Goal: Book appointment/travel/reservation

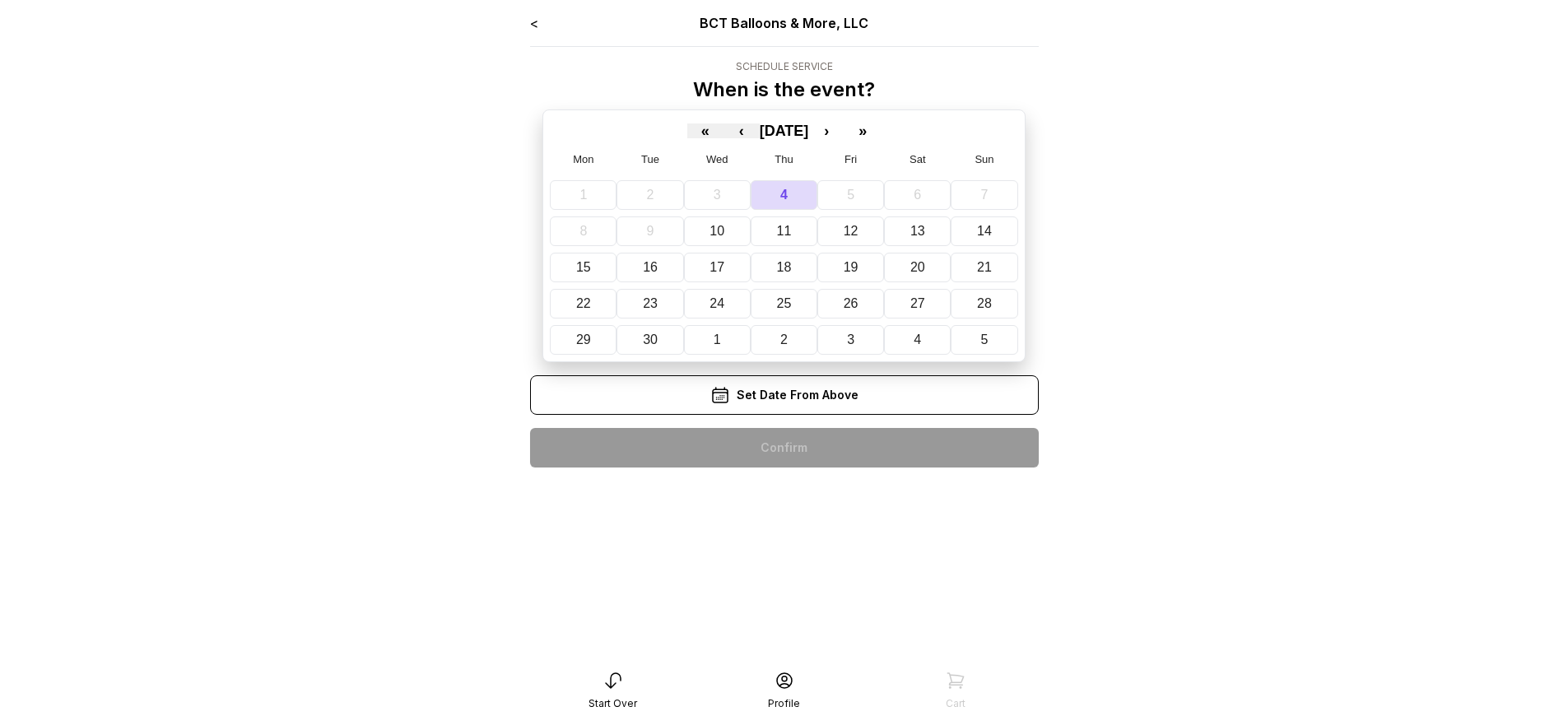
click at [783, 448] on div "< BCT Balloons & More, LLC Schedule Service When is the event? « ‹ [DATE] › » M…" at bounding box center [784, 246] width 508 height 468
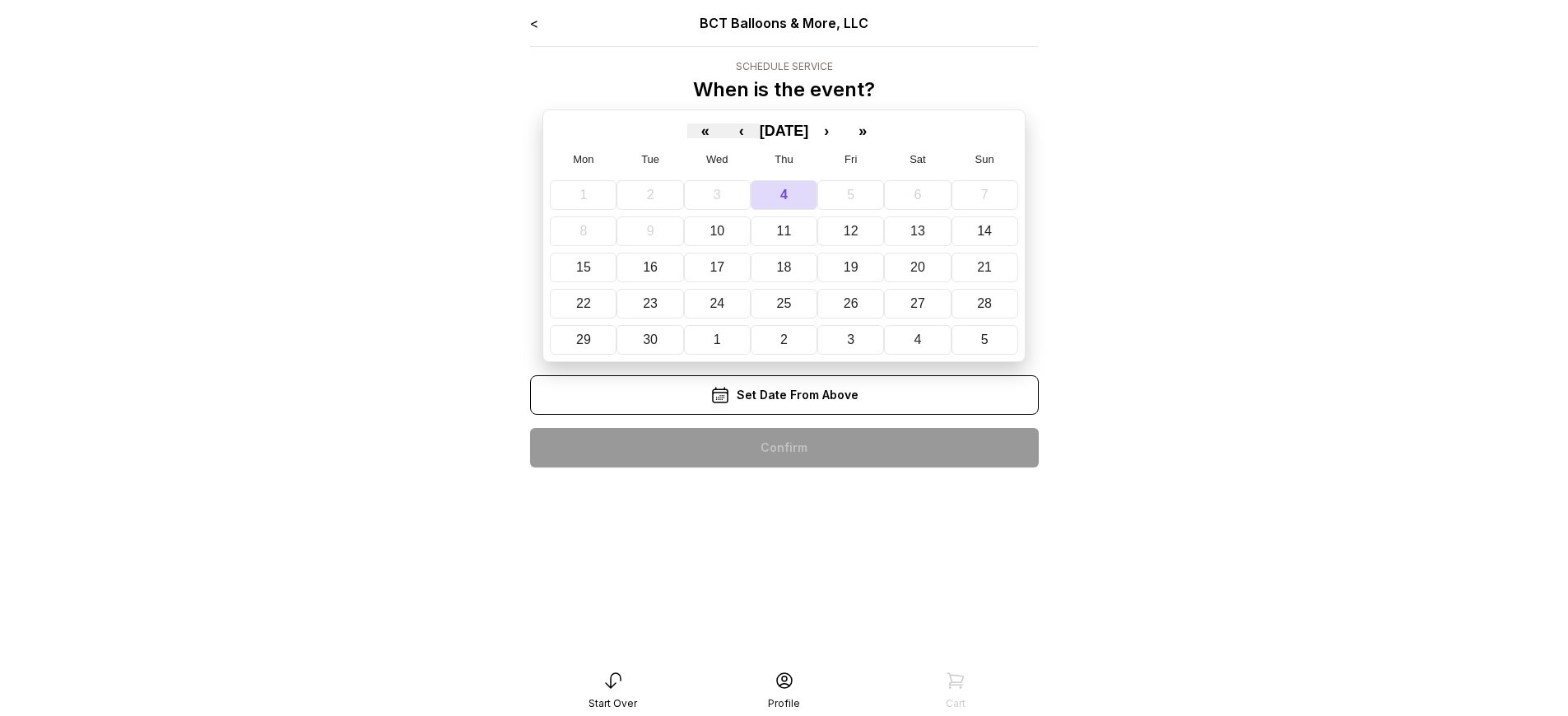
click at [783, 448] on div "< BCT Balloons & More, LLC Schedule Service When is the event? « ‹ September 20…" at bounding box center [784, 246] width 508 height 468
click at [783, 448] on div "< BCT Balloons & More, LLC Schedule Service When is the event? « ‹ [DATE] › » M…" at bounding box center [784, 246] width 508 height 468
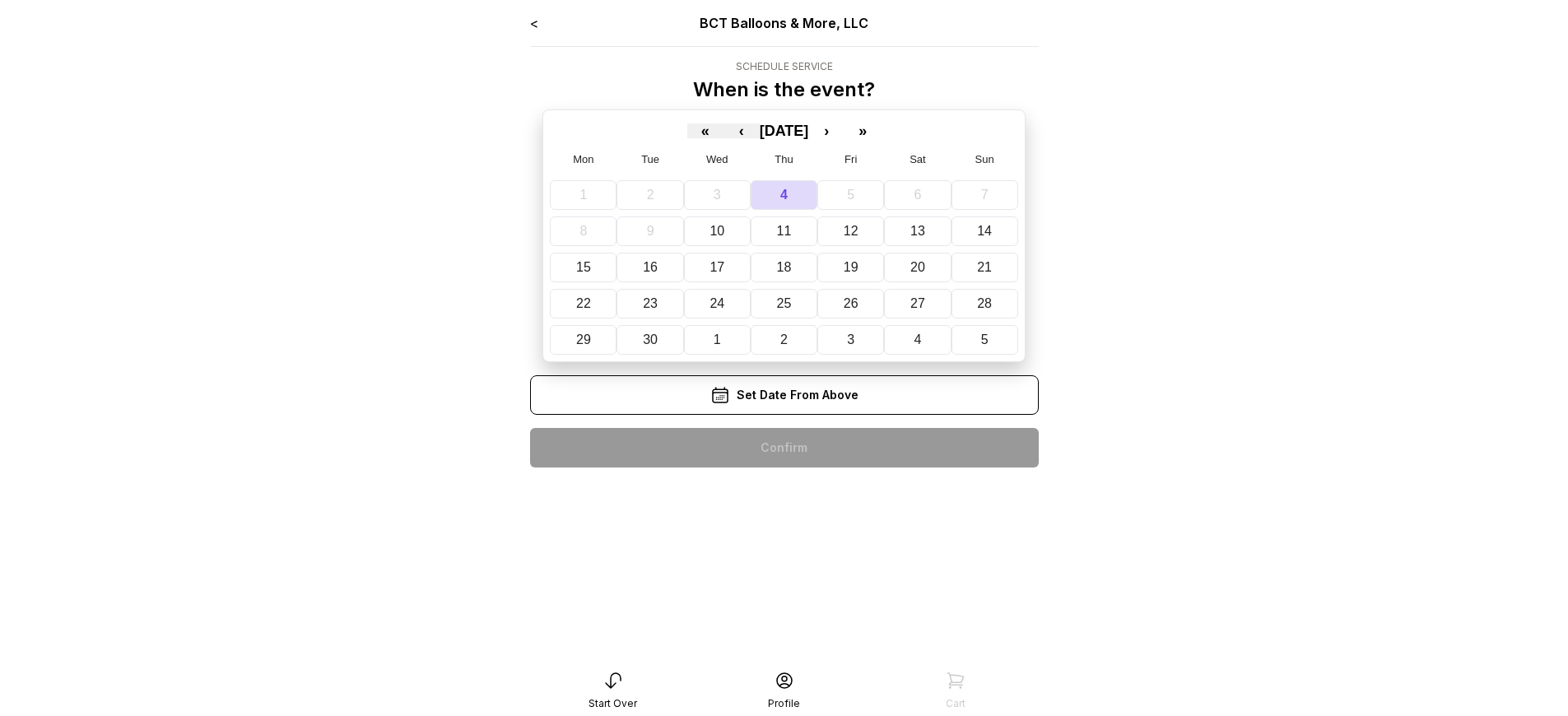
click at [783, 448] on div "< BCT Balloons & More, LLC Schedule Service When is the event? « ‹ [DATE] › » M…" at bounding box center [784, 246] width 508 height 468
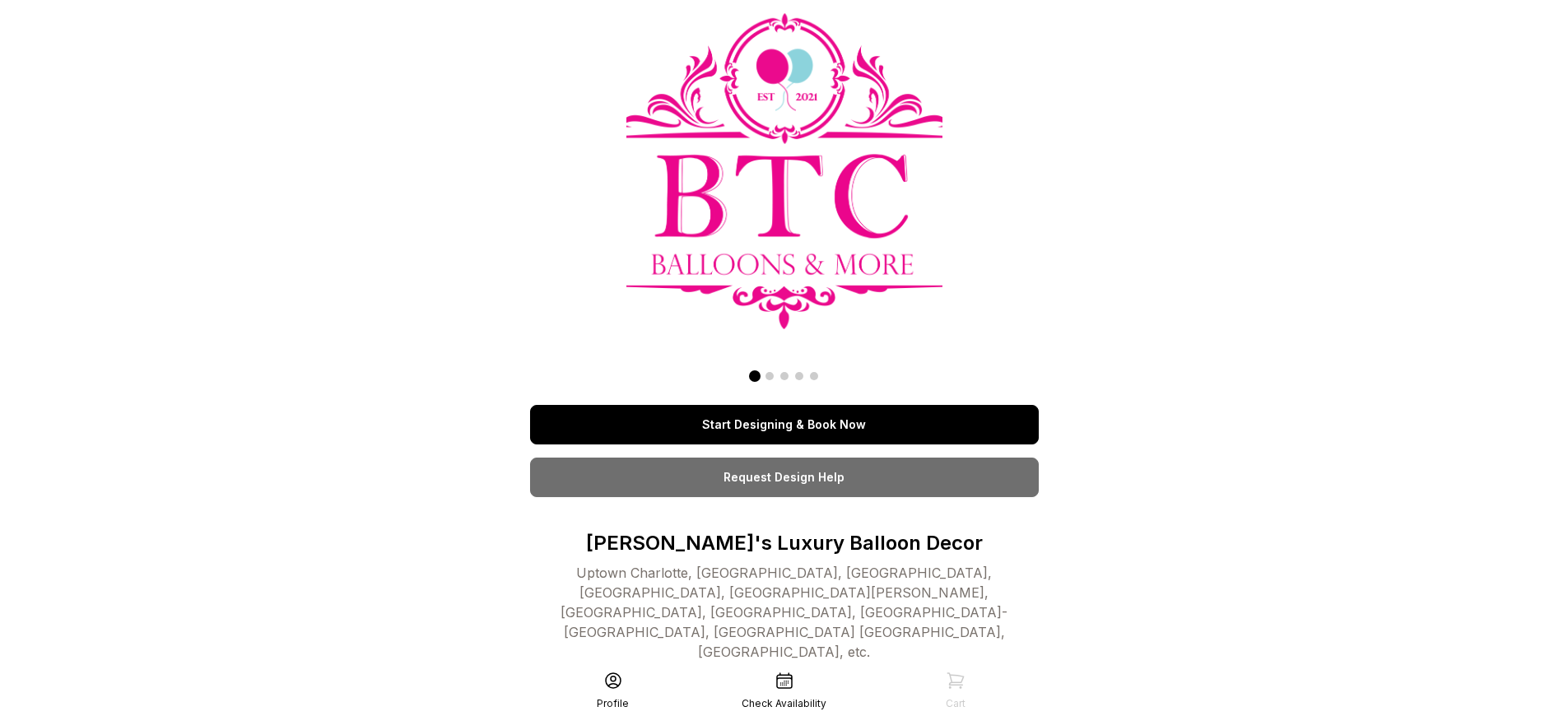
click at [783, 425] on link "Start Designing & Book Now" at bounding box center [784, 425] width 508 height 40
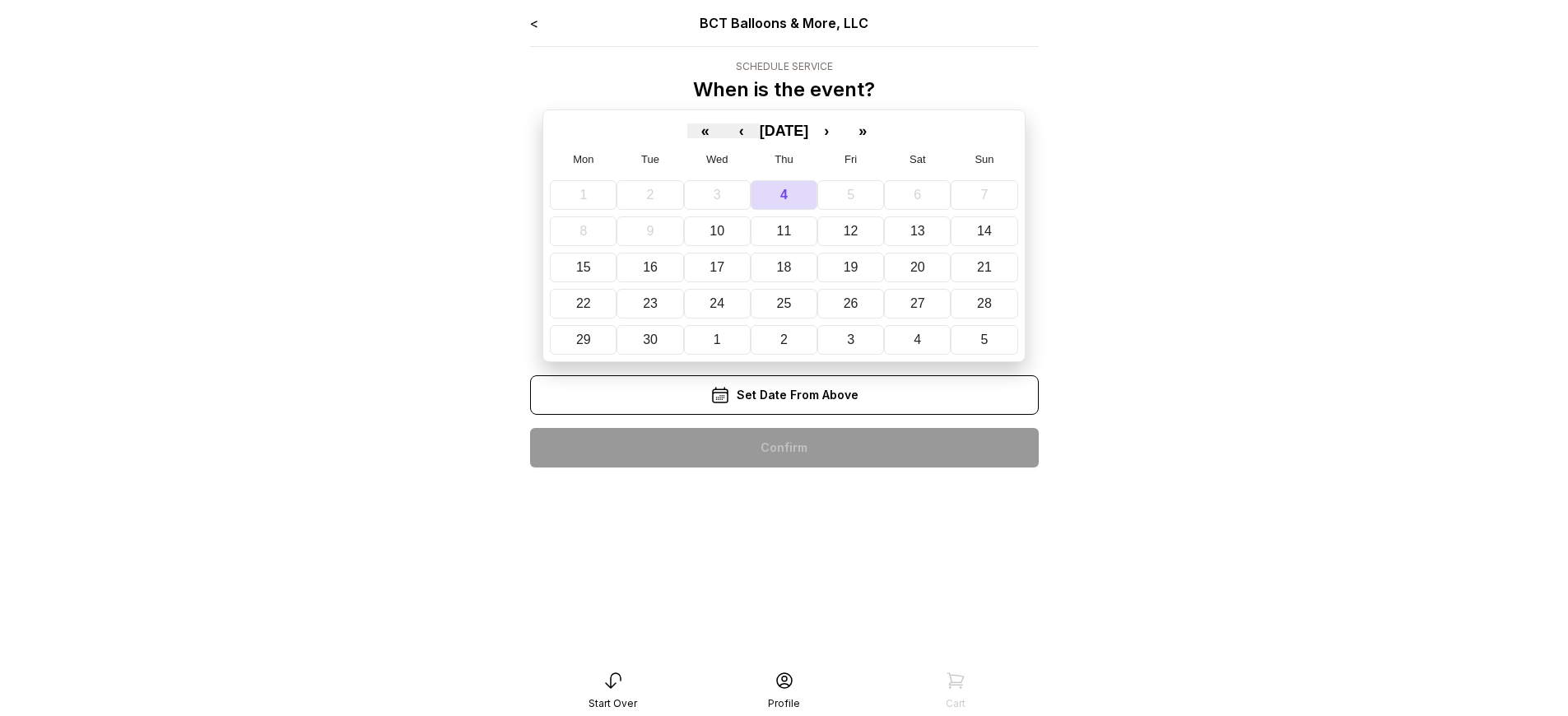
click at [783, 448] on div "< BCT Balloons & More, LLC Schedule Service When is the event? « ‹ [DATE] › » M…" at bounding box center [784, 246] width 508 height 468
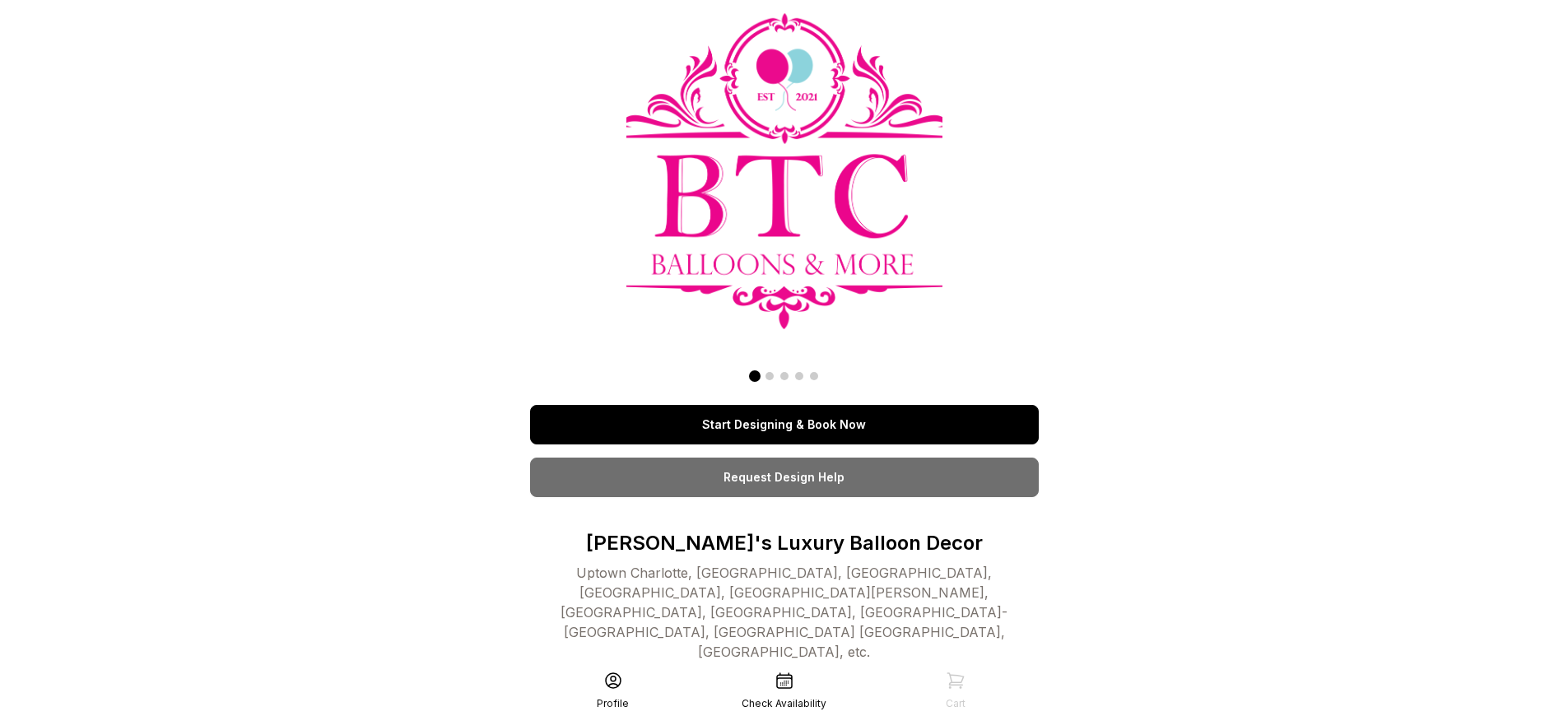
click at [783, 425] on link "Start Designing & Book Now" at bounding box center [784, 425] width 508 height 40
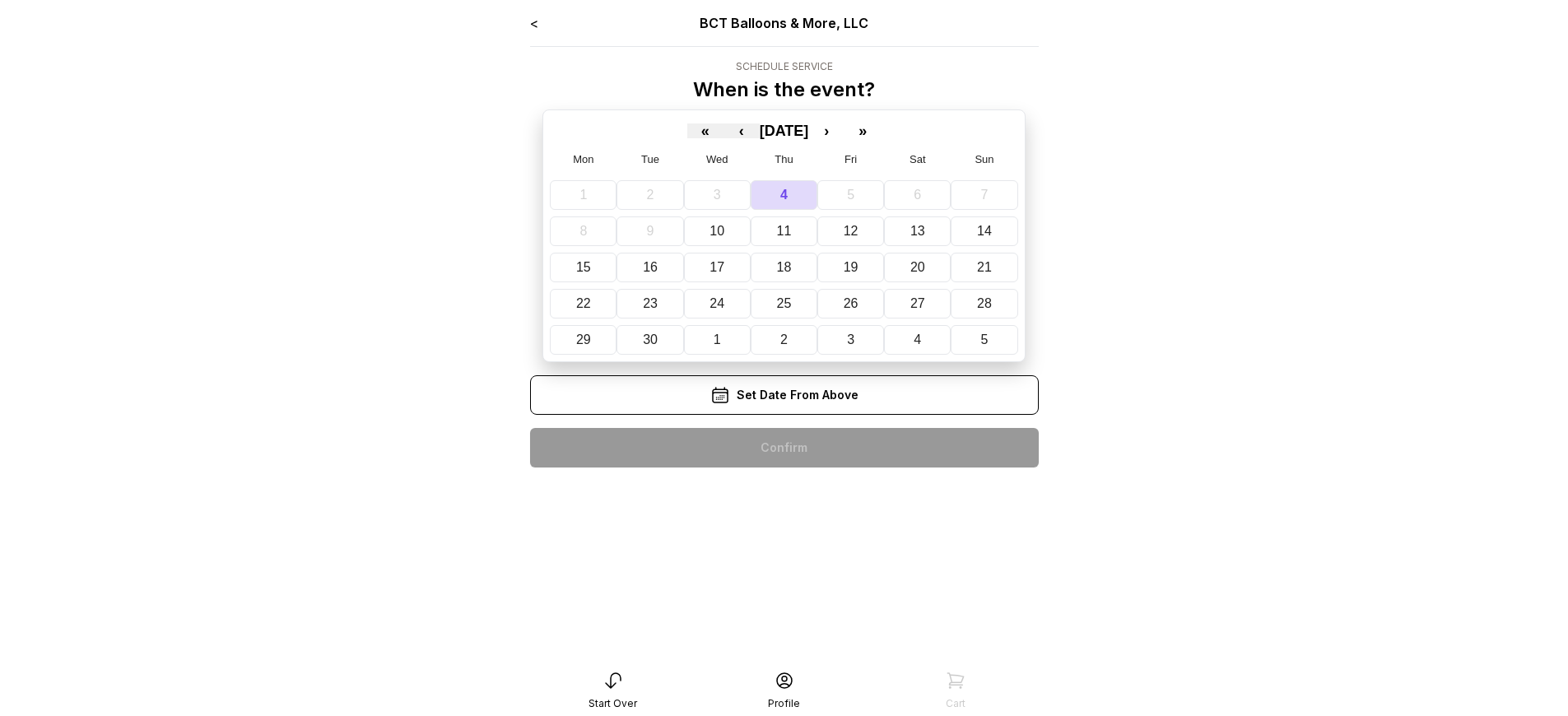
click at [783, 448] on div "< BCT Balloons & More, LLC Schedule Service When is the event? « ‹ [DATE] › » M…" at bounding box center [784, 246] width 508 height 468
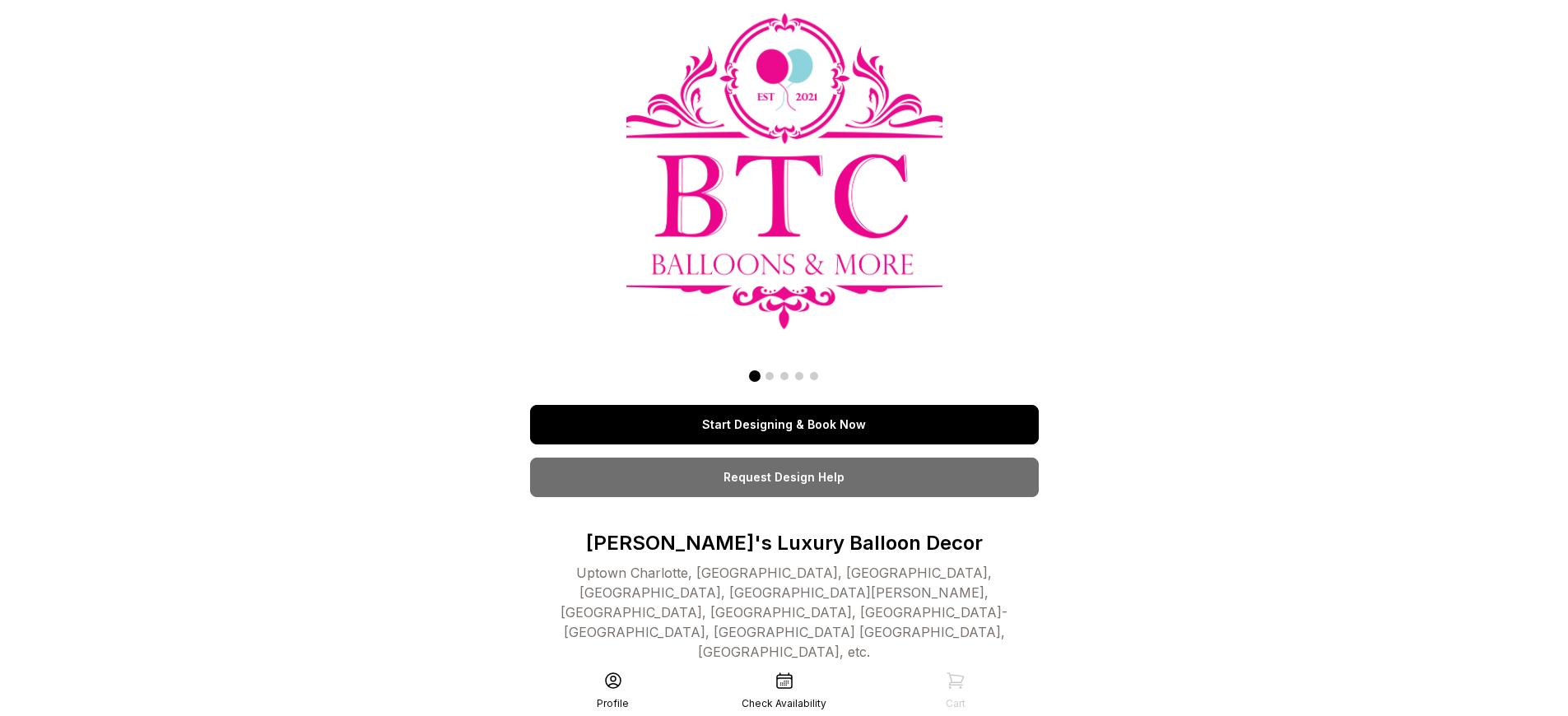
click at [783, 425] on link "Start Designing & Book Now" at bounding box center [784, 425] width 508 height 40
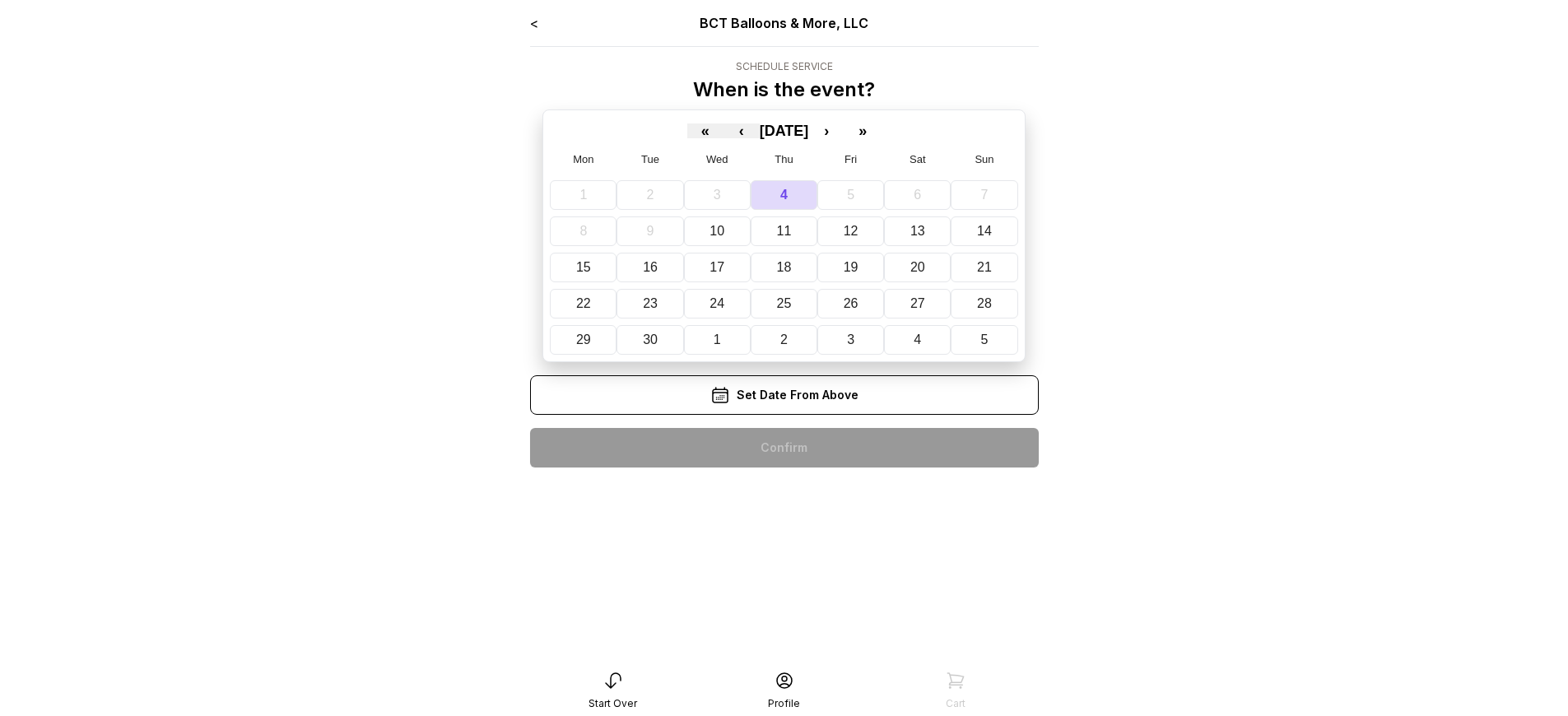
click at [783, 448] on div "< BCT Balloons & More, LLC Schedule Service When is the event? « ‹ September 20…" at bounding box center [784, 246] width 508 height 468
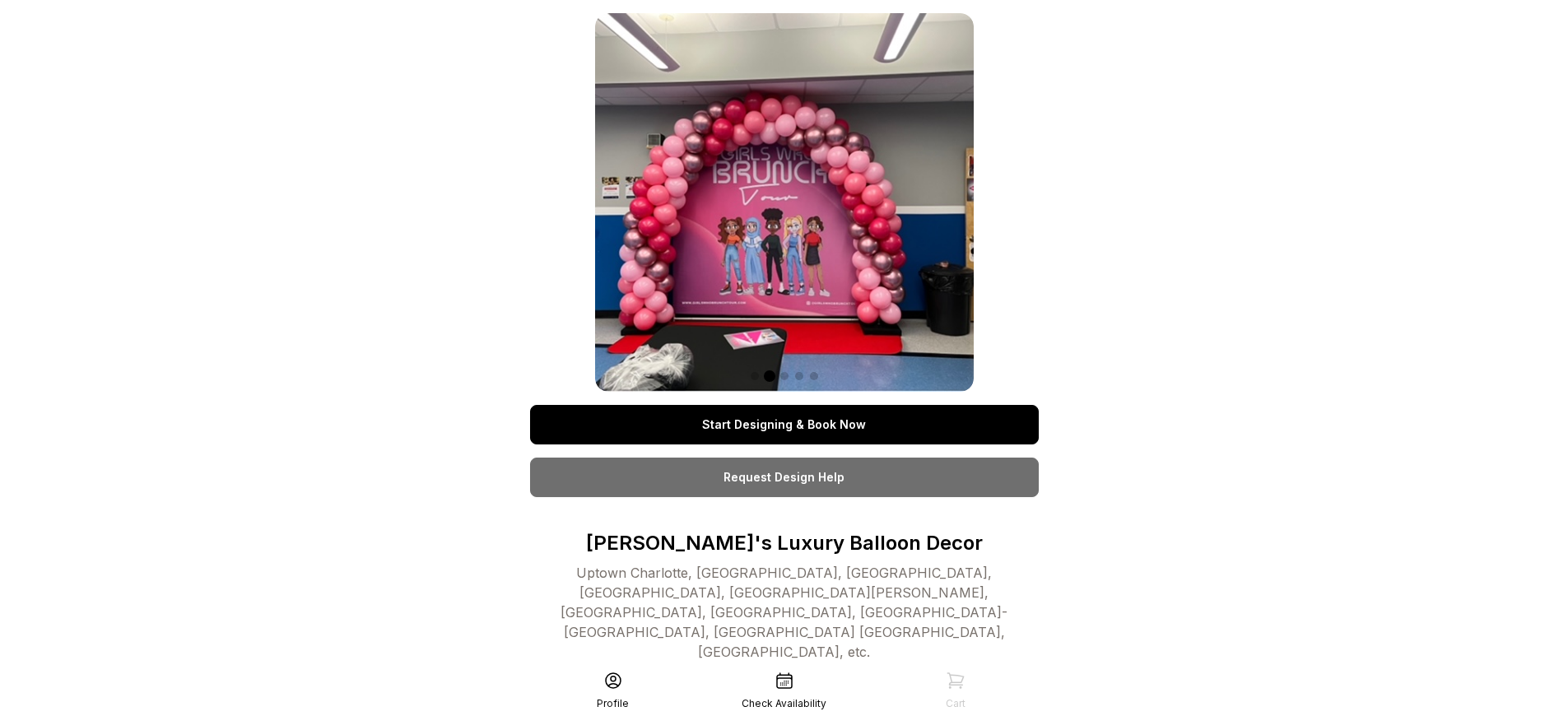
click at [783, 425] on link "Start Designing & Book Now" at bounding box center [784, 425] width 508 height 40
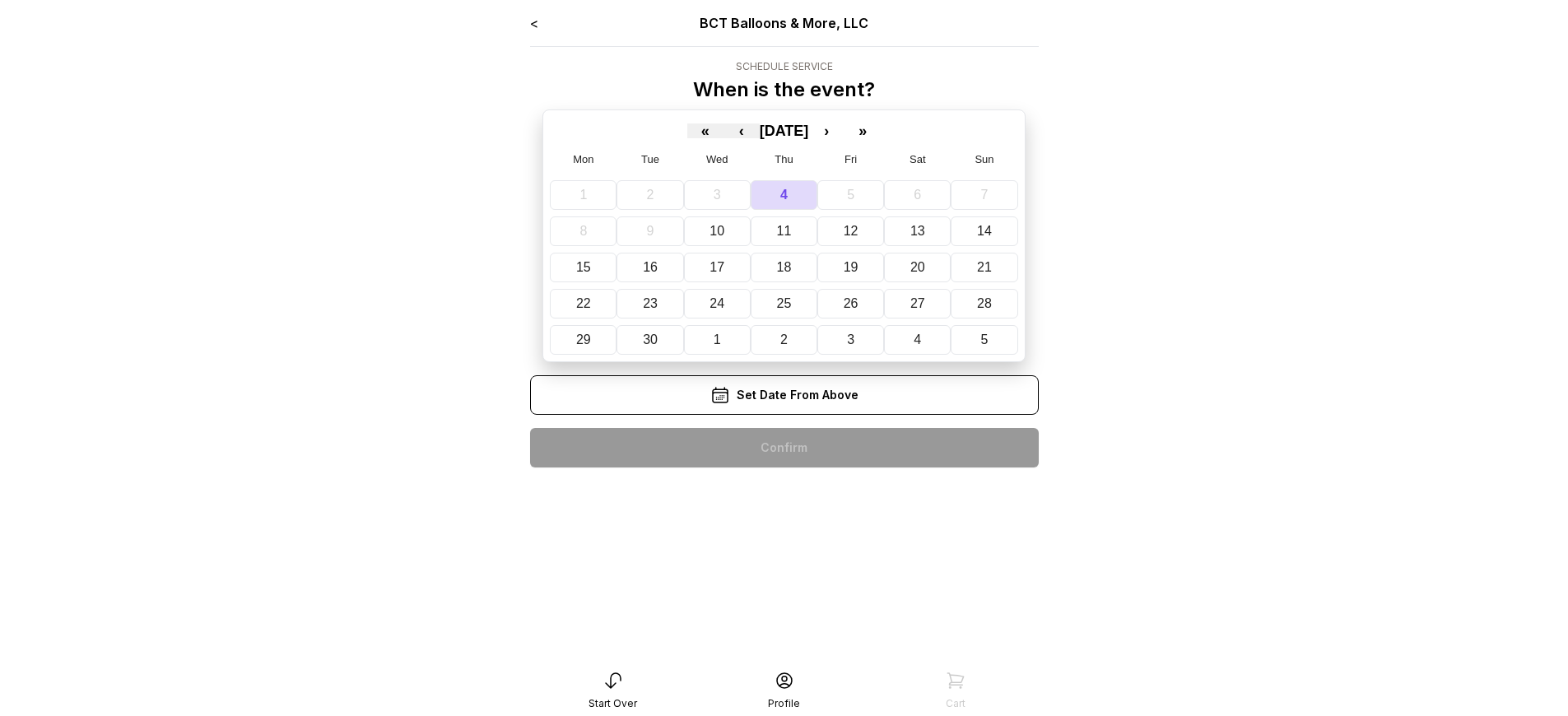
scroll to position [33, 0]
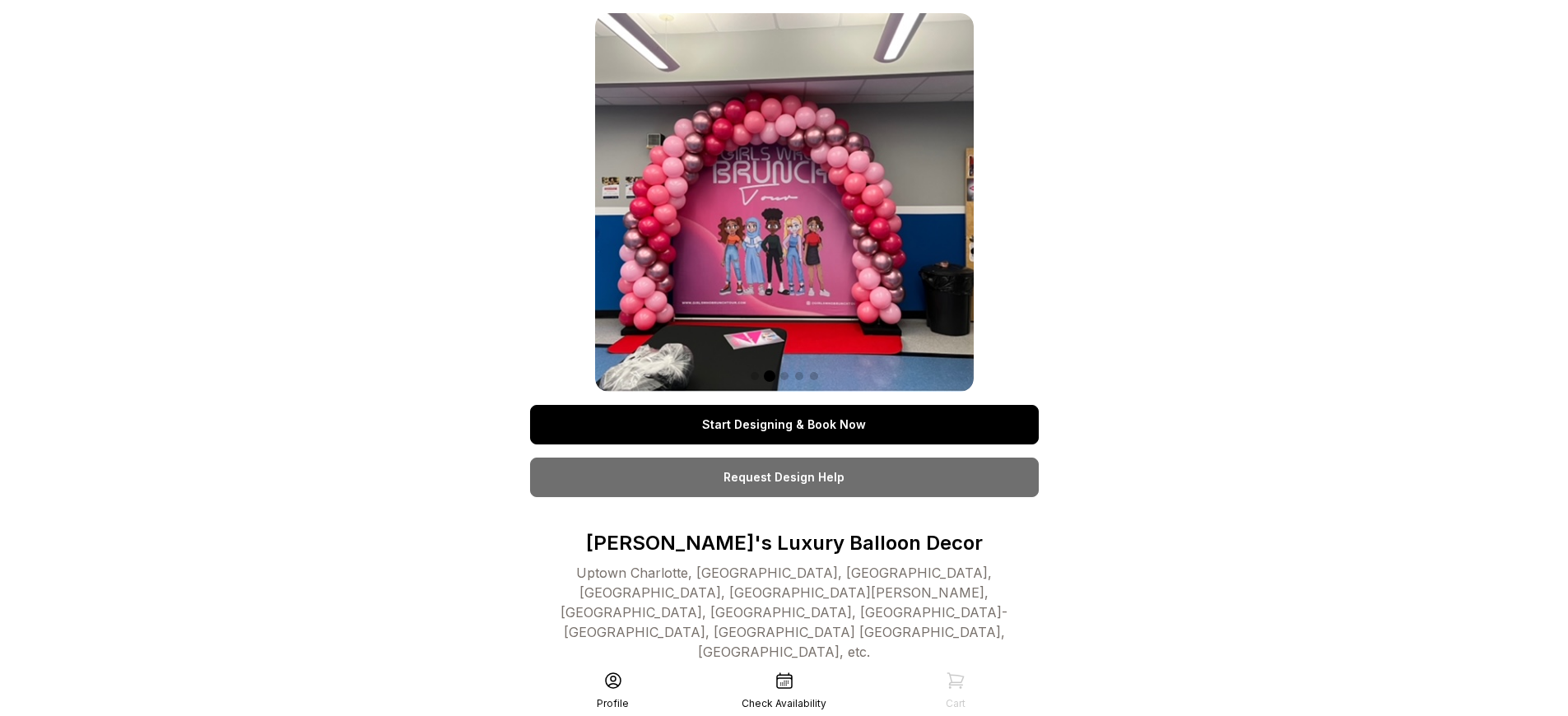
click at [783, 425] on link "Start Designing & Book Now" at bounding box center [784, 425] width 508 height 40
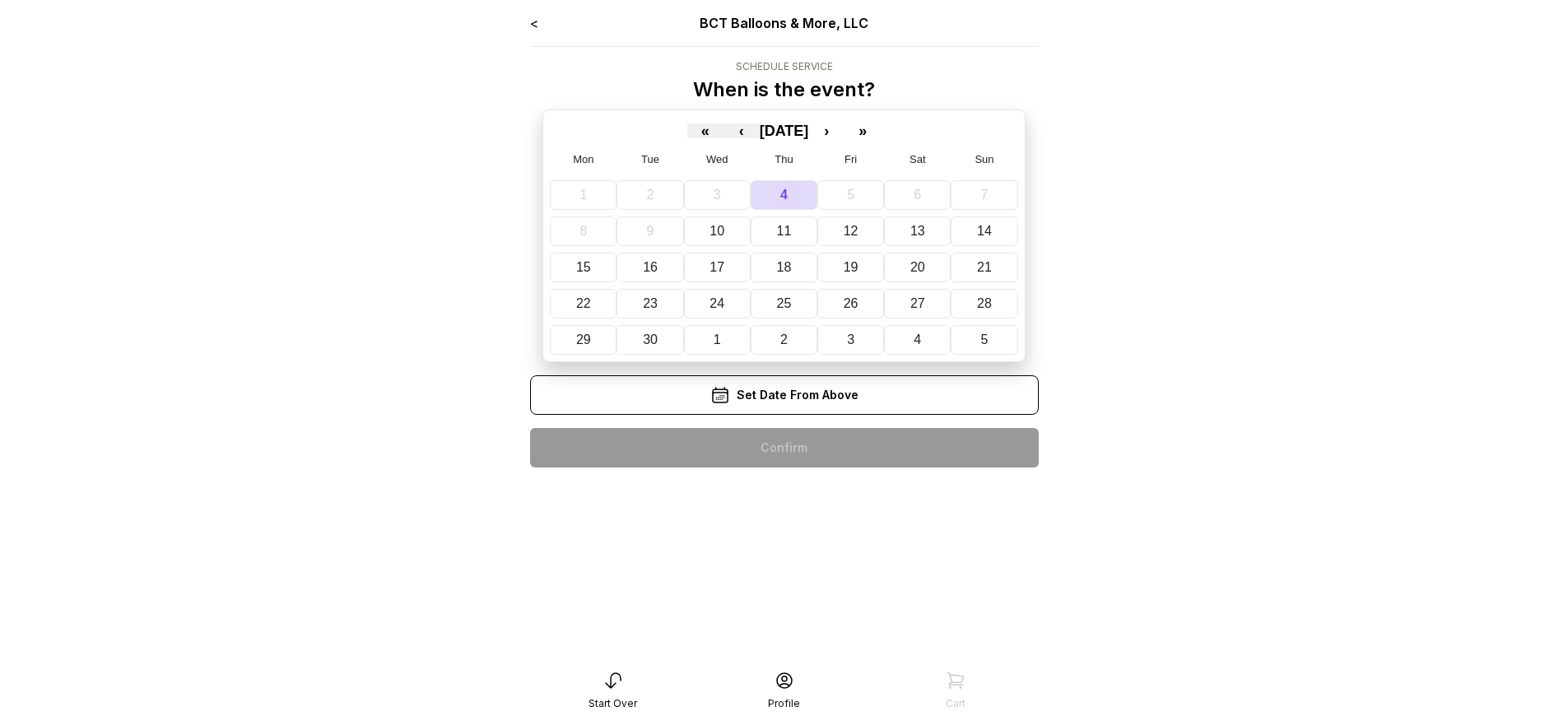
click at [783, 448] on div "< BCT Balloons & More, LLC Schedule Service When is the event? « ‹ September 20…" at bounding box center [784, 246] width 508 height 468
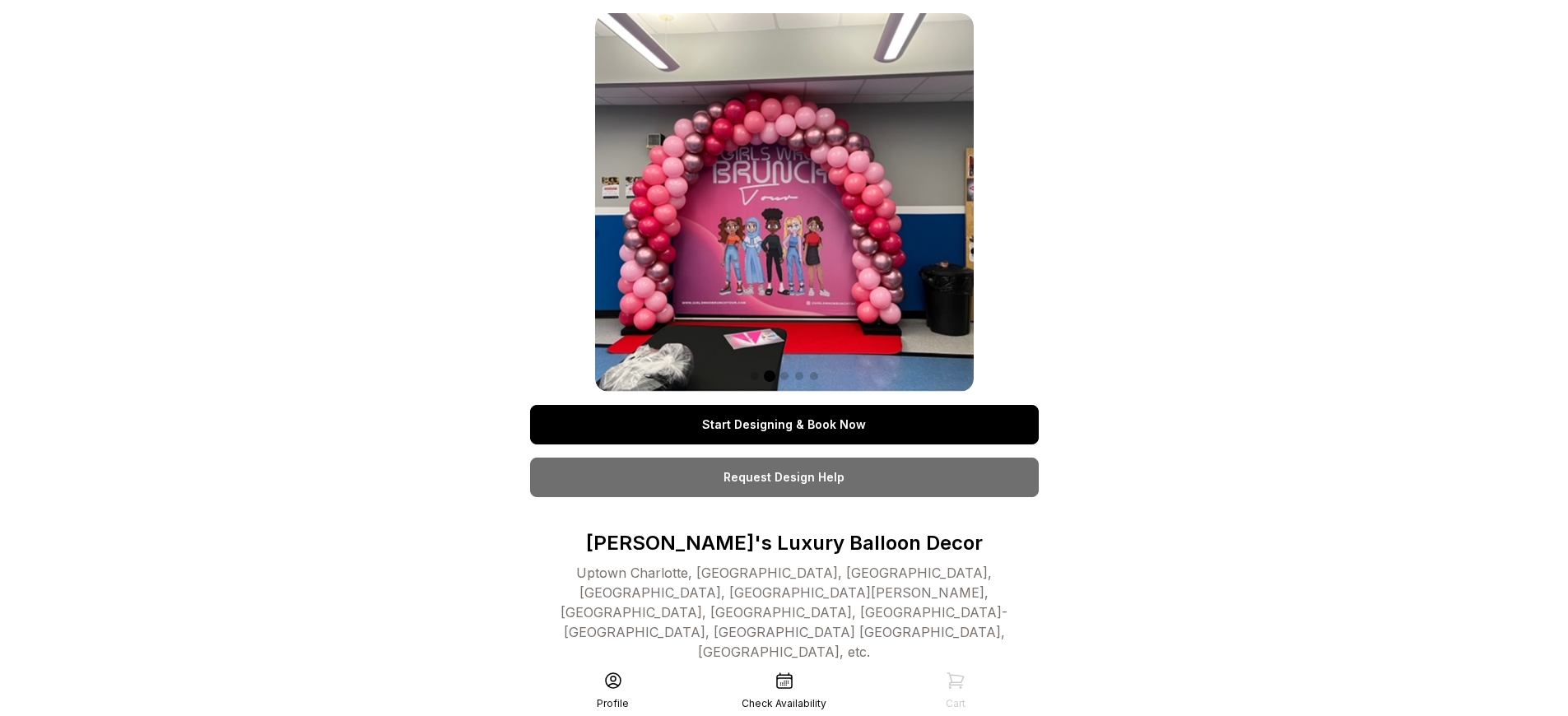
click at [783, 425] on link "Start Designing & Book Now" at bounding box center [784, 425] width 508 height 40
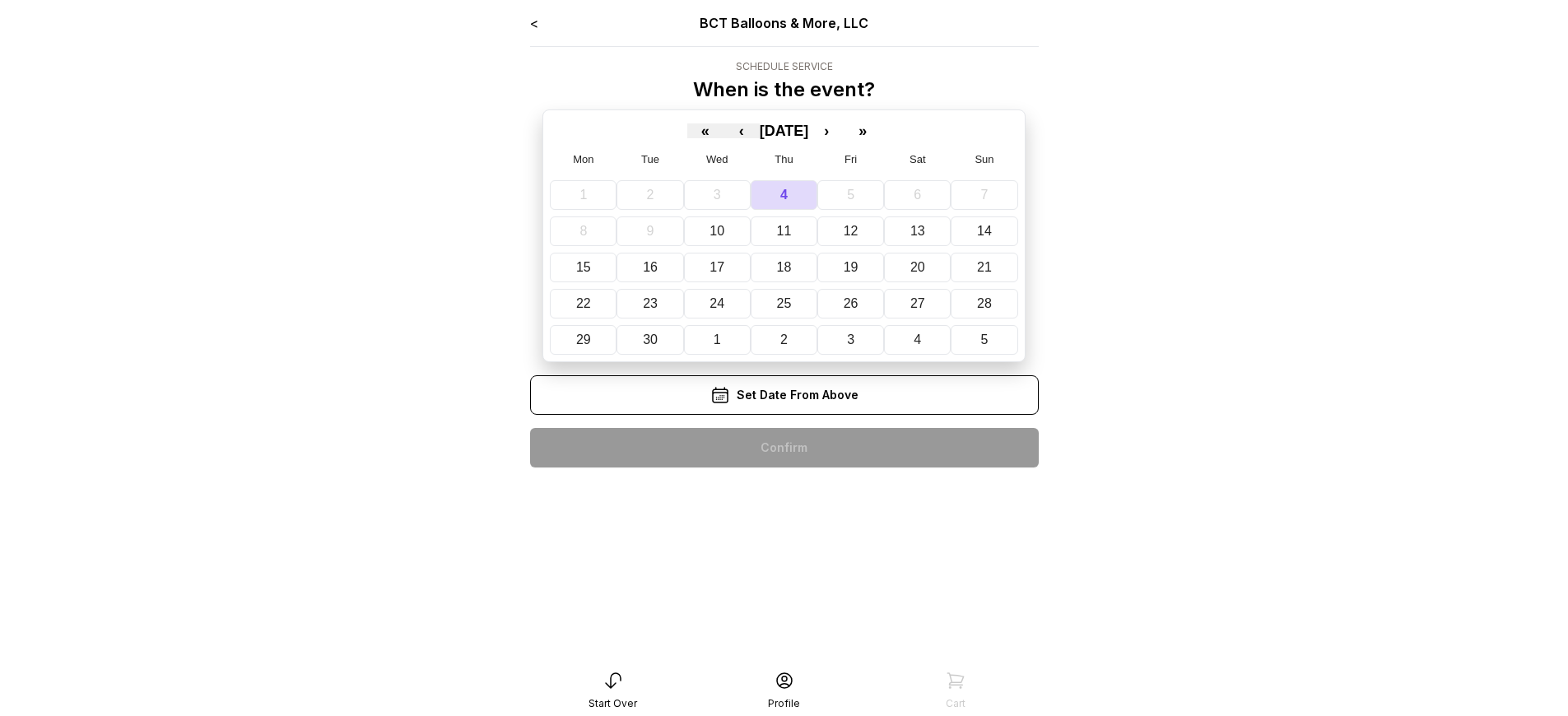
scroll to position [33, 0]
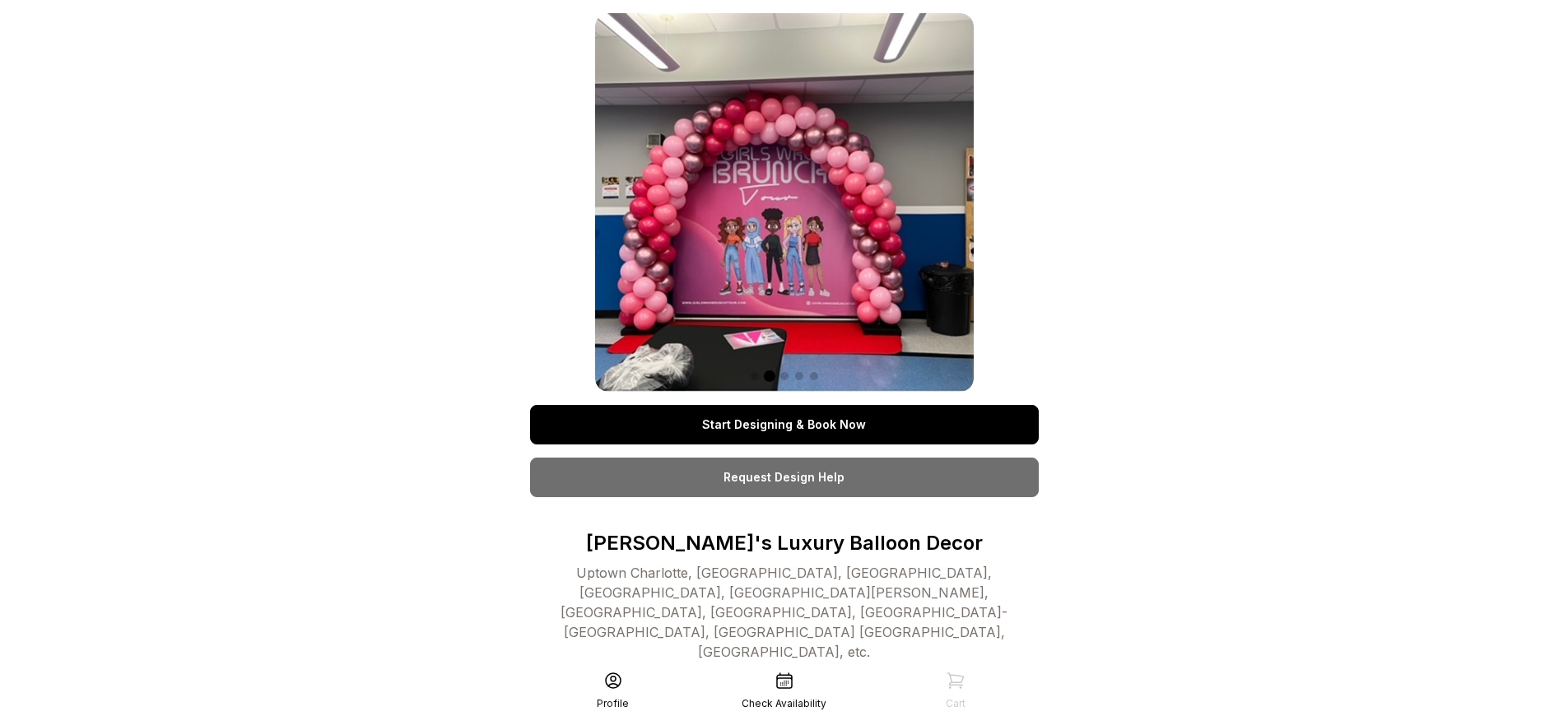
click at [783, 425] on link "Start Designing & Book Now" at bounding box center [784, 425] width 508 height 40
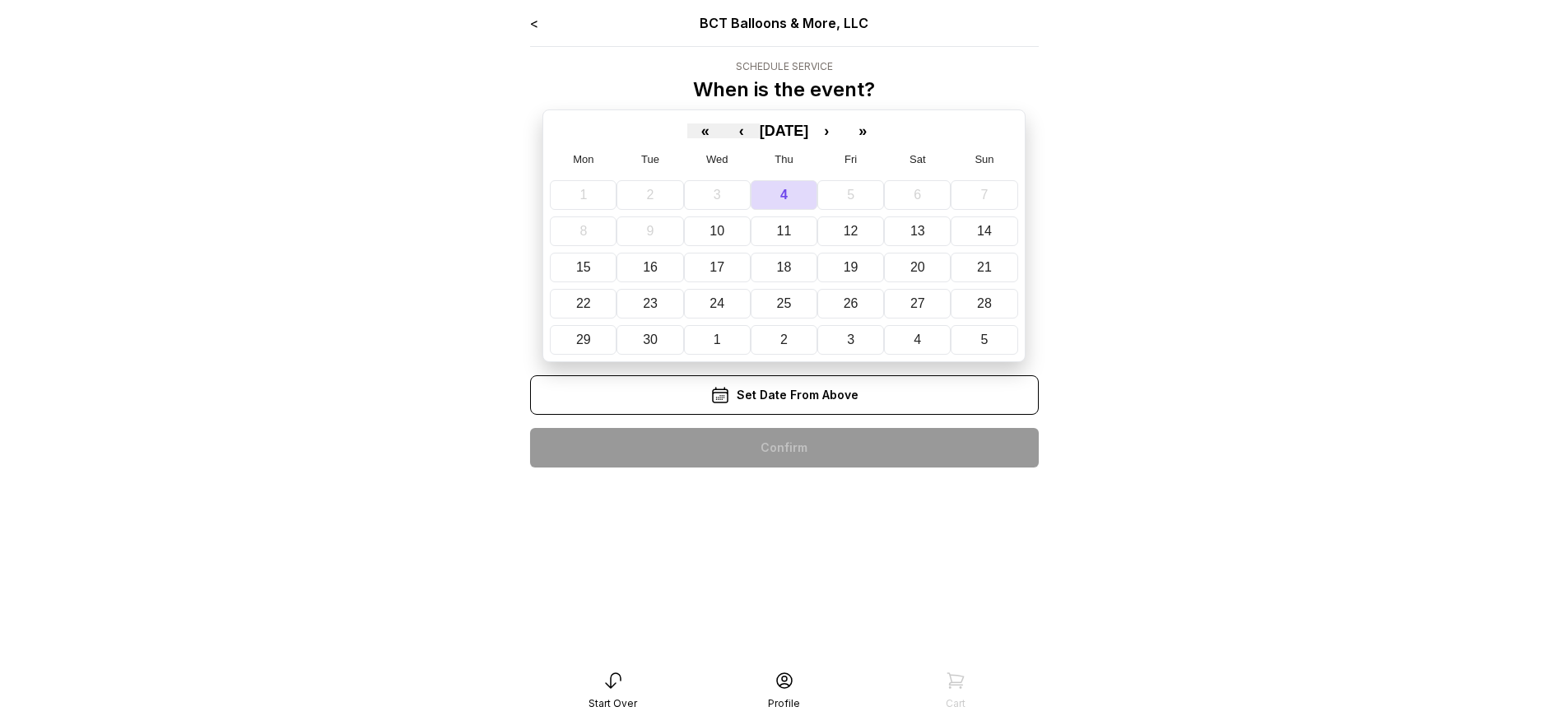
click at [783, 448] on div "< BCT Balloons & More, LLC Schedule Service When is the event? « ‹ [DATE] › » M…" at bounding box center [784, 246] width 508 height 468
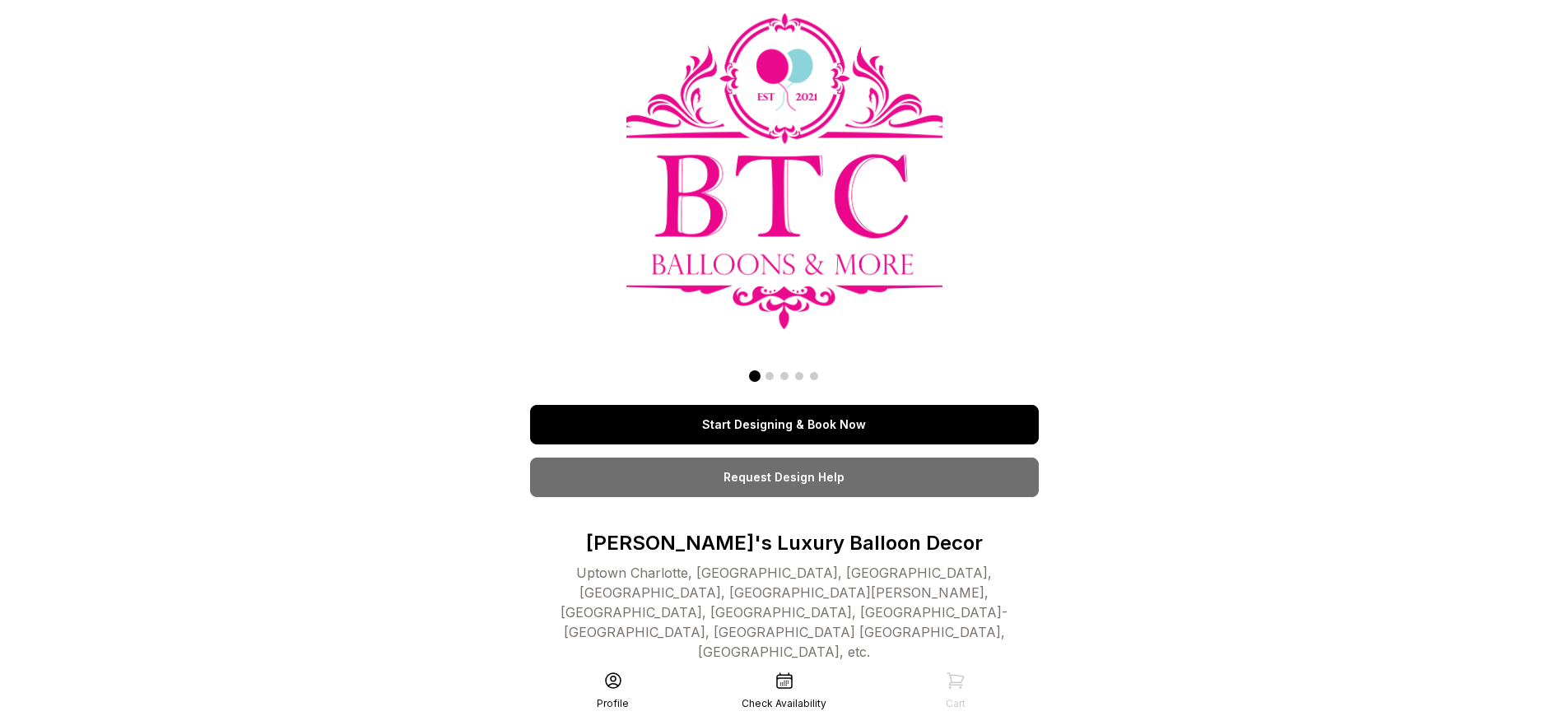
click at [783, 425] on link "Start Designing & Book Now" at bounding box center [784, 425] width 508 height 40
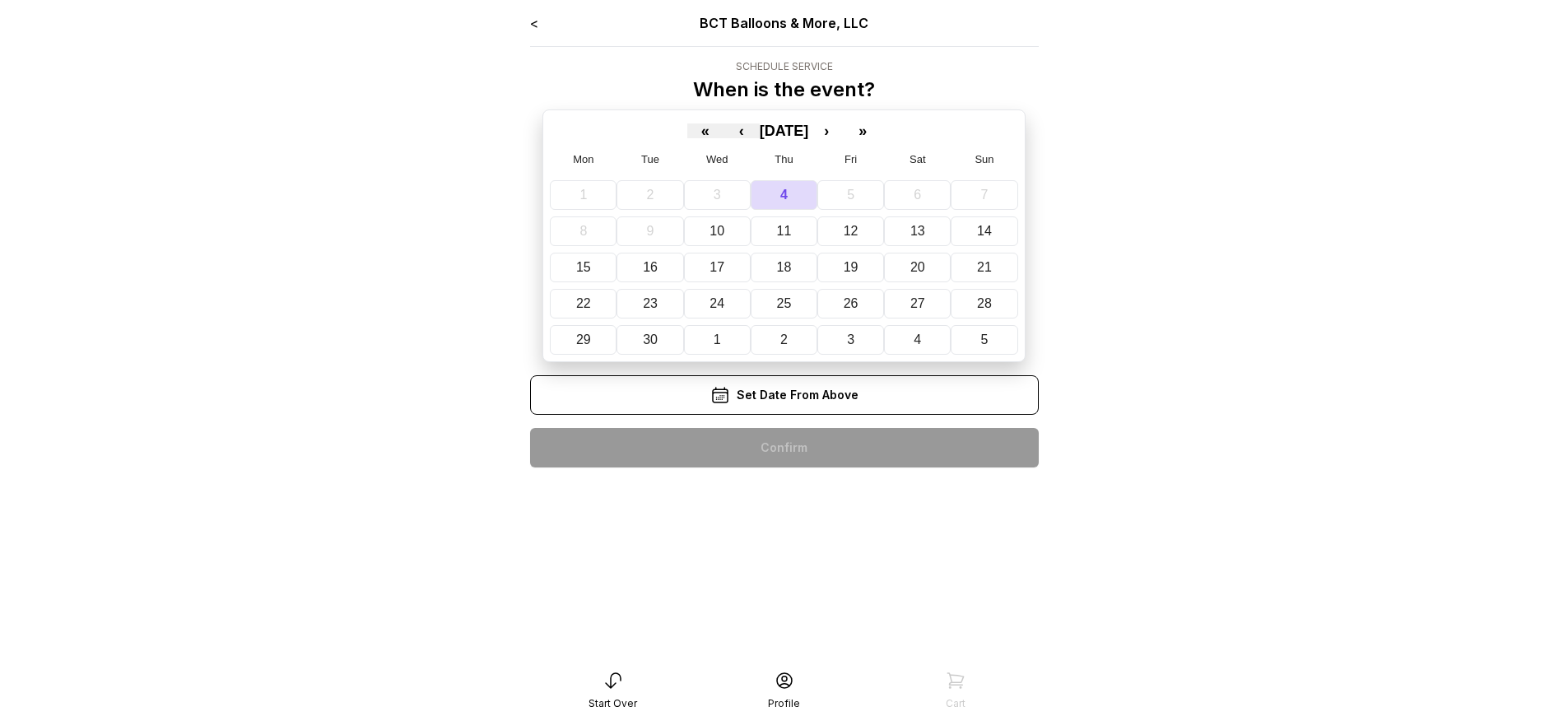
click at [783, 448] on div "< BCT Balloons & More, LLC Schedule Service When is the event? « ‹ [DATE] › » M…" at bounding box center [784, 246] width 508 height 468
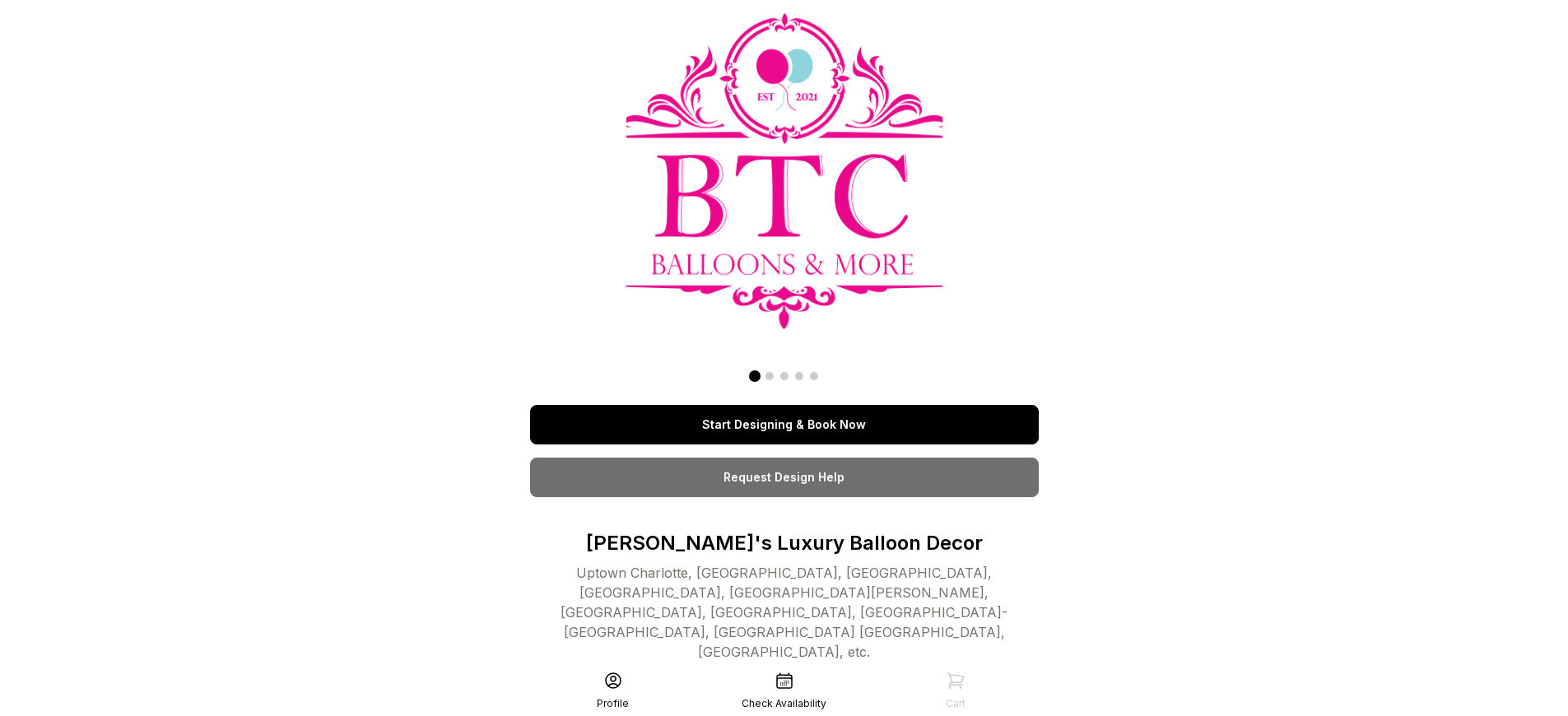
click at [783, 425] on link "Start Designing & Book Now" at bounding box center [784, 425] width 508 height 40
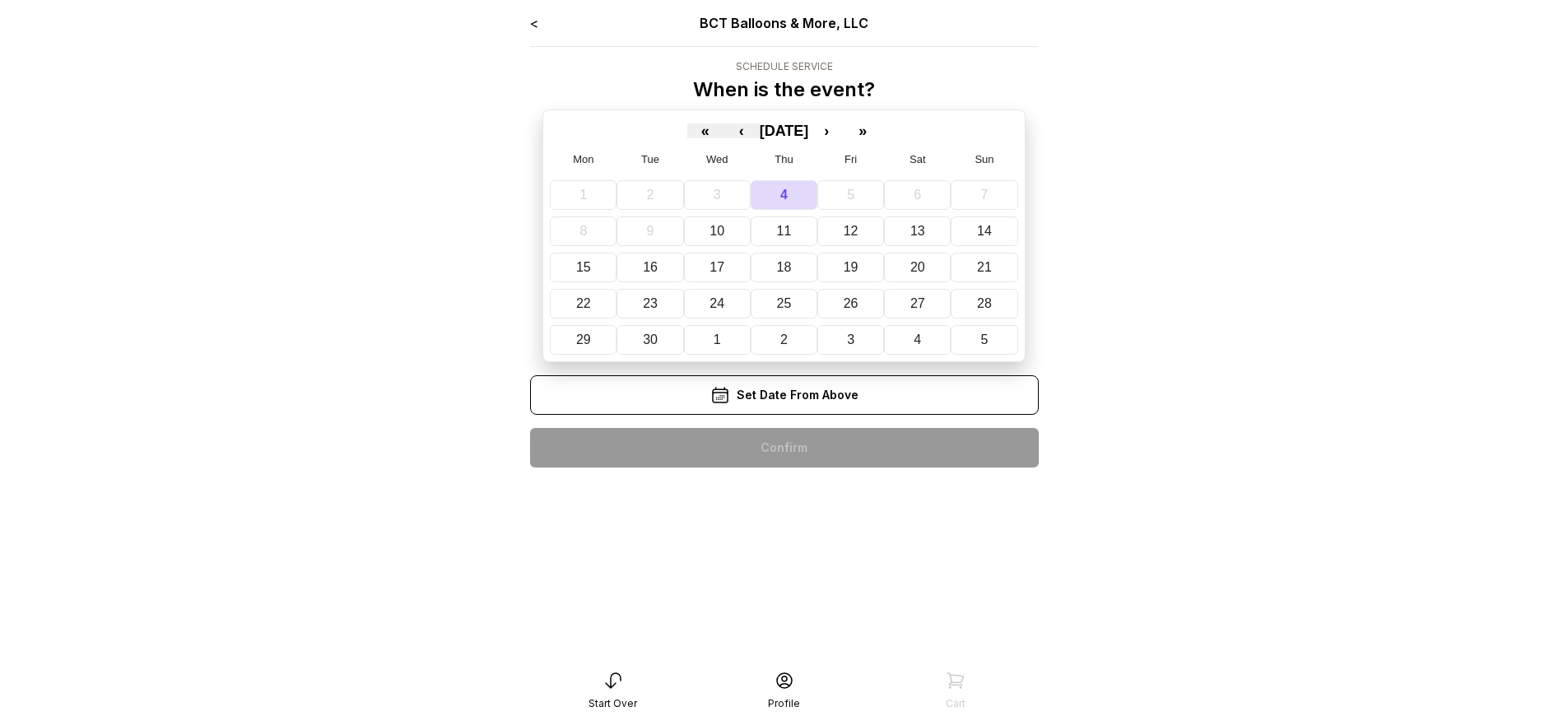
click at [783, 448] on div "< BCT Balloons & More, LLC Schedule Service When is the event? « ‹ [DATE] › » M…" at bounding box center [784, 246] width 508 height 468
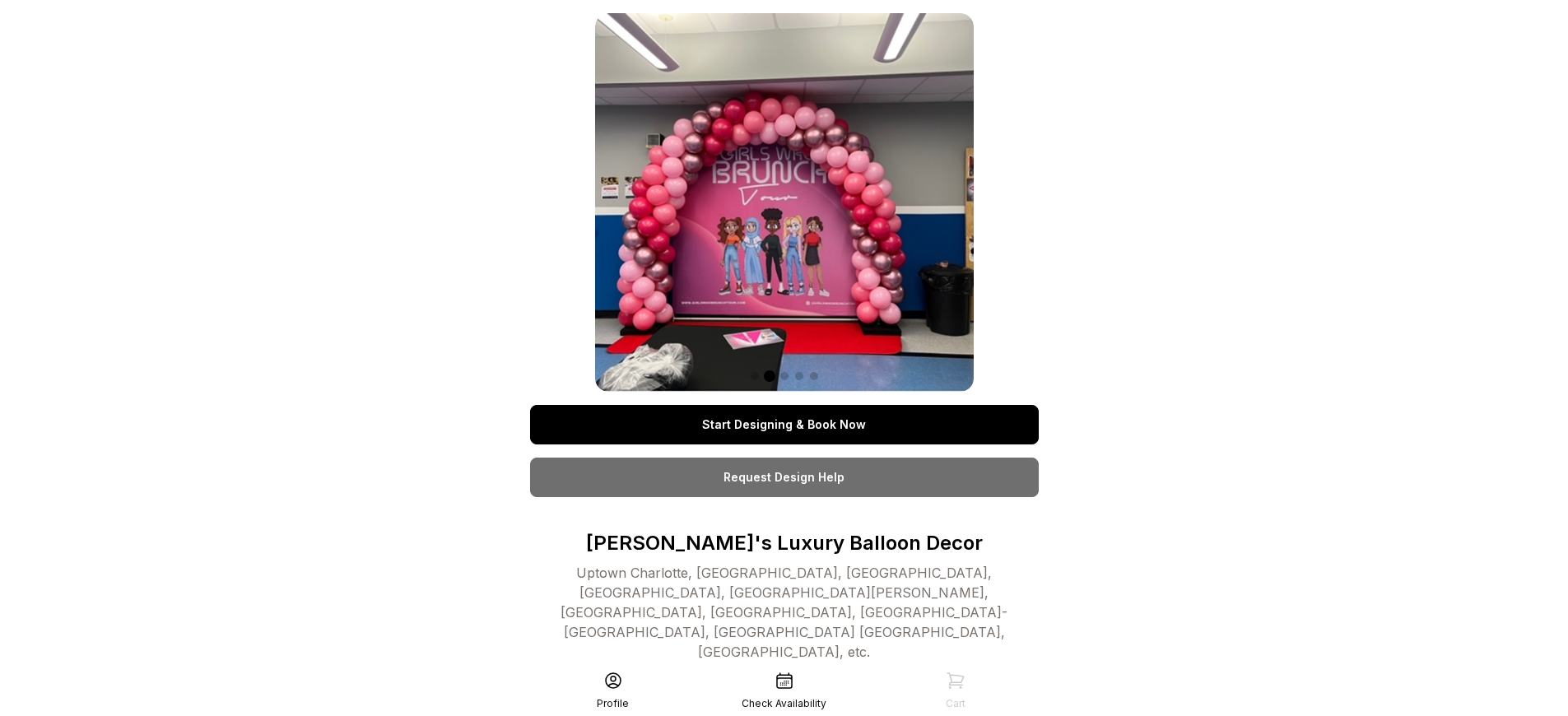
click at [783, 425] on link "Start Designing & Book Now" at bounding box center [784, 425] width 508 height 40
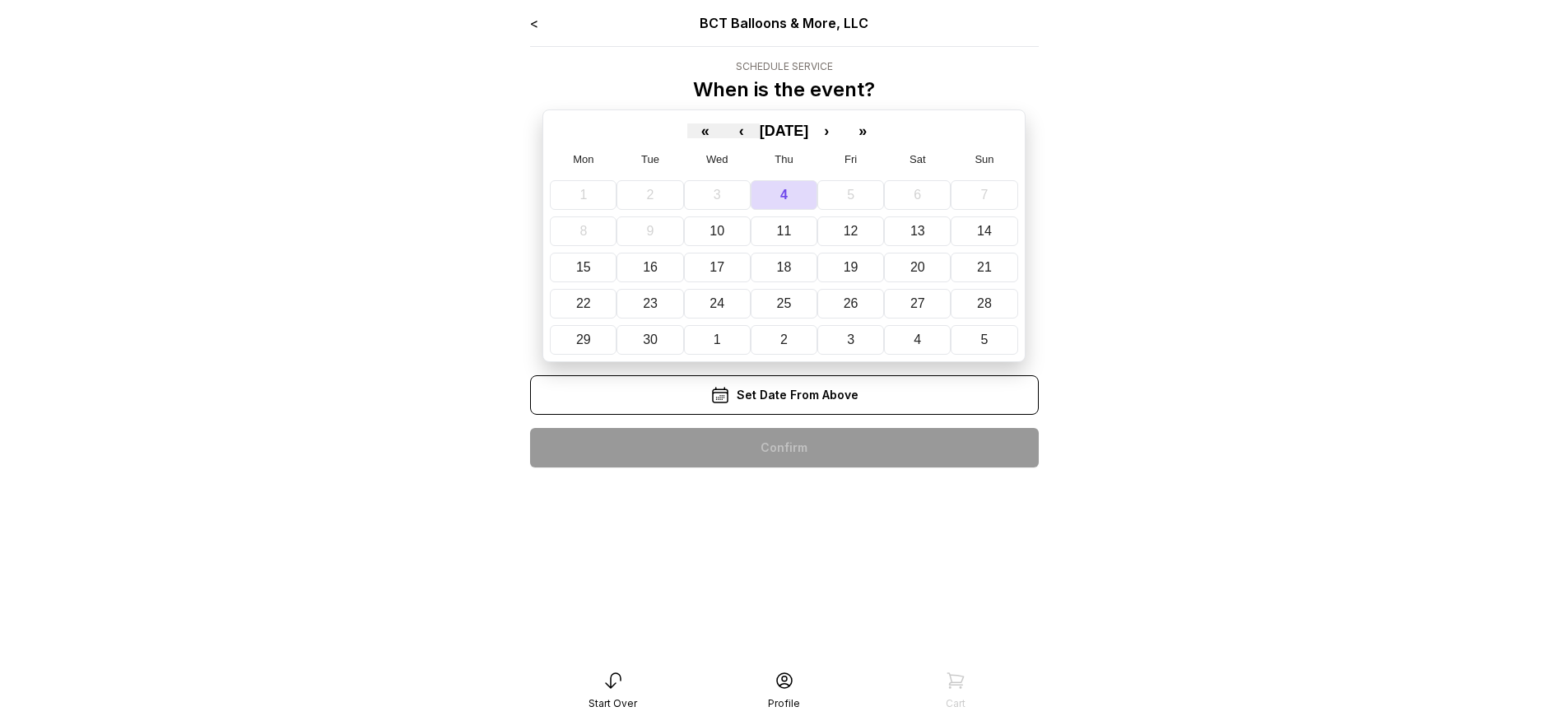
click at [783, 448] on div "< BCT Balloons & More, LLC Schedule Service When is the event? « ‹ [DATE] › » M…" at bounding box center [784, 246] width 508 height 468
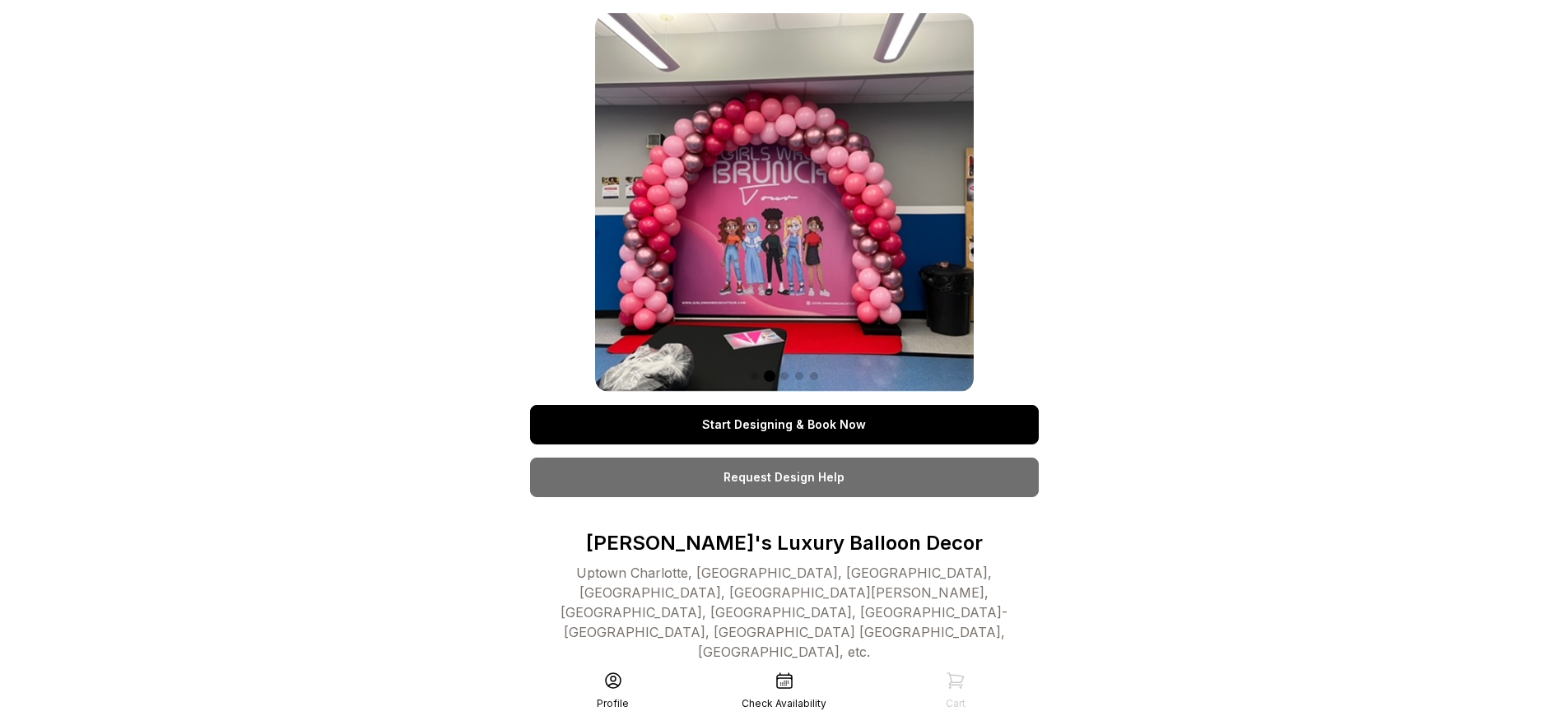
click at [783, 425] on link "Start Designing & Book Now" at bounding box center [784, 425] width 508 height 40
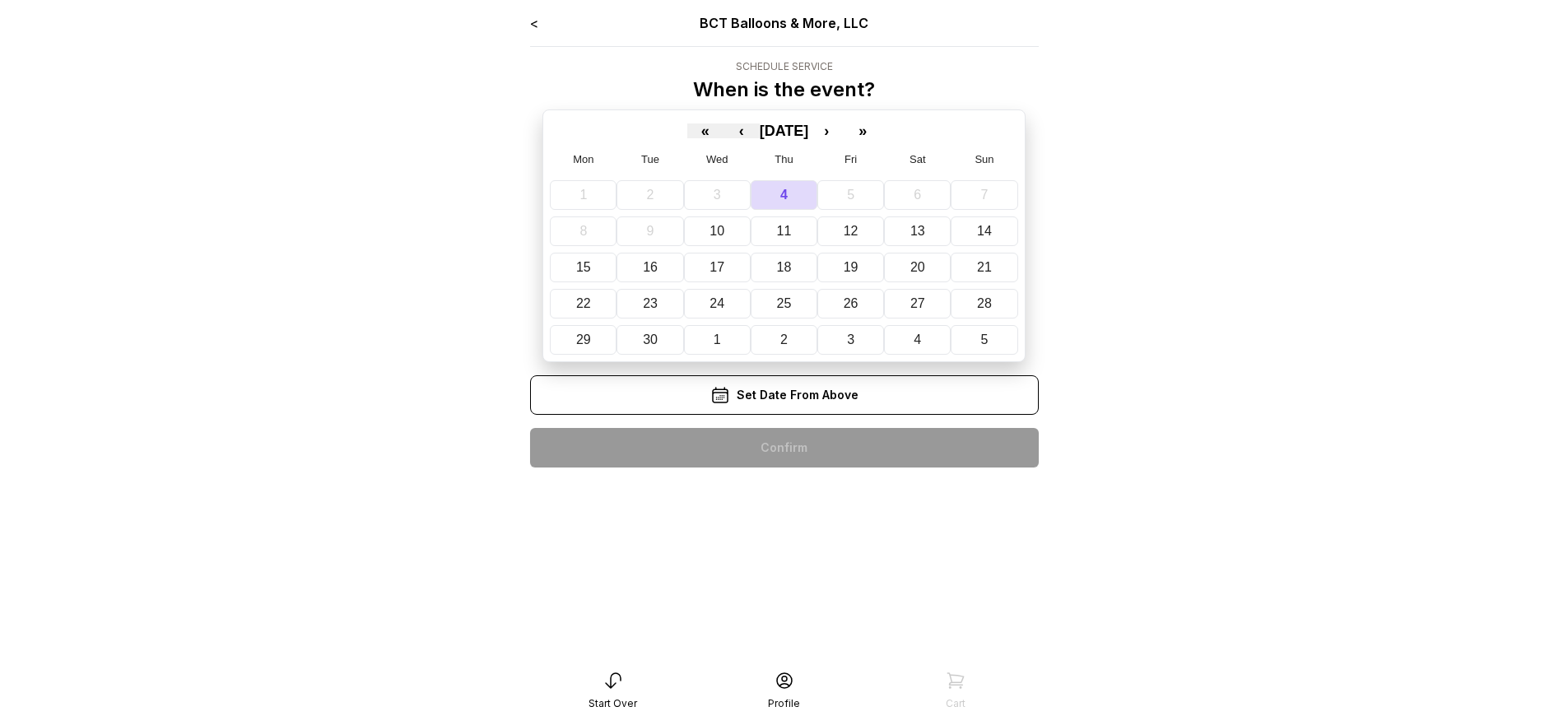
click at [783, 448] on div "< BCT Balloons & More, LLC Schedule Service When is the event? « ‹ [DATE] › » M…" at bounding box center [784, 246] width 508 height 468
click at [783, 448] on div "< BCT Balloons & More, LLC Schedule Service When is the event? « ‹ September 20…" at bounding box center [784, 246] width 508 height 468
click at [783, 448] on div "< BCT Balloons & More, LLC Schedule Service When is the event? « ‹ [DATE] › » M…" at bounding box center [784, 246] width 508 height 468
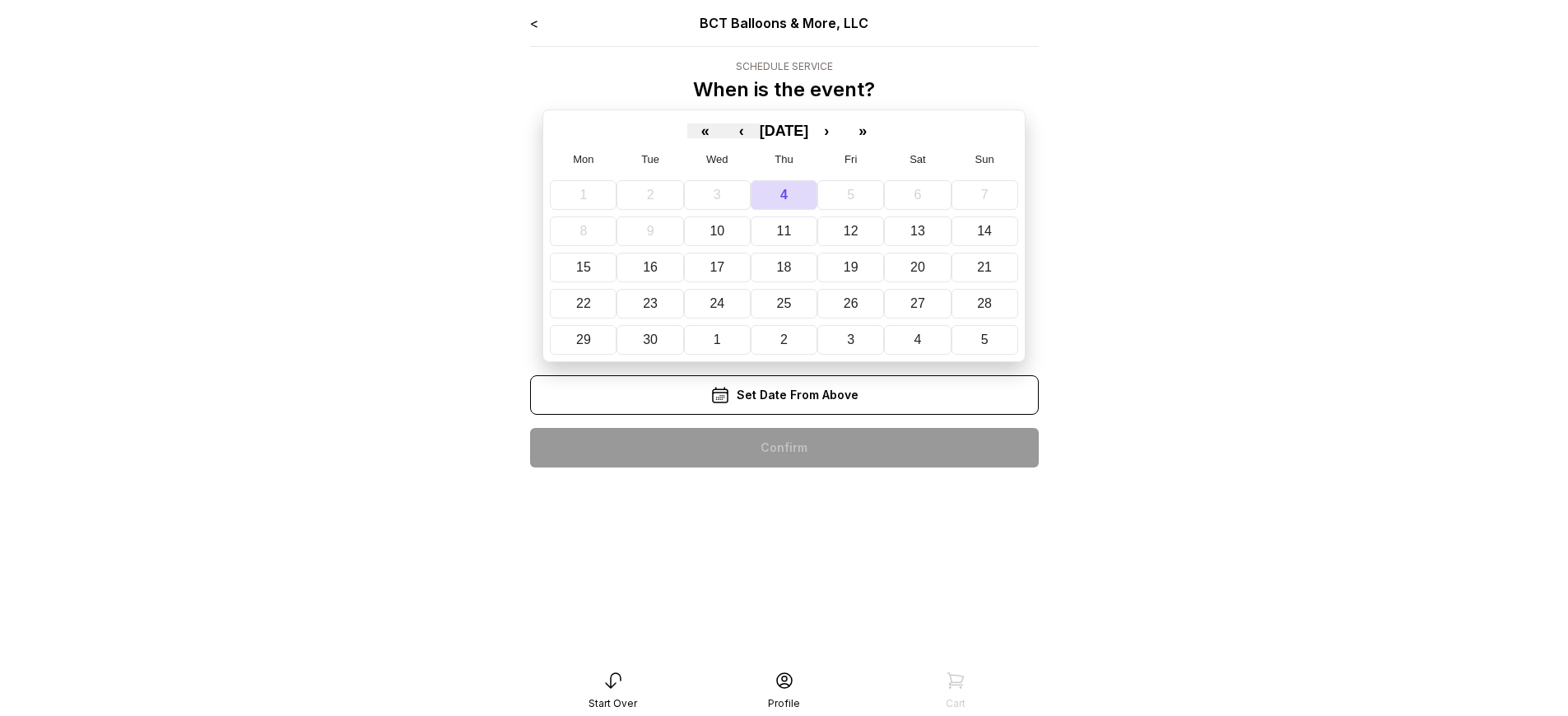
click at [783, 448] on div "< BCT Balloons & More, LLC Schedule Service When is the event? « ‹ [DATE] › » M…" at bounding box center [784, 246] width 508 height 468
click at [783, 448] on div "< BCT Balloons & More, LLC Schedule Service When is the event? « ‹ September 20…" at bounding box center [784, 246] width 508 height 468
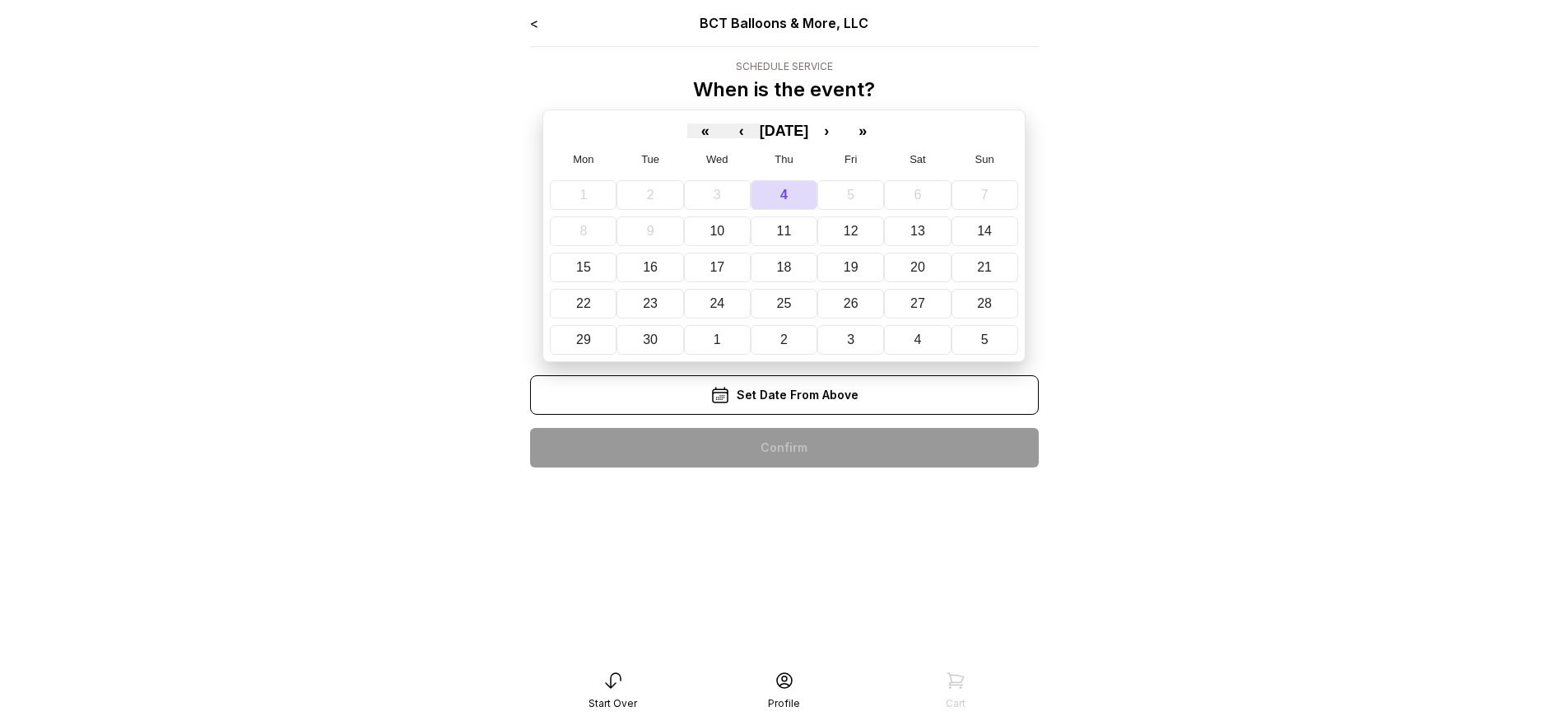
click at [783, 448] on div "< BCT Balloons & More, LLC Schedule Service When is the event? « ‹ September 20…" at bounding box center [784, 246] width 508 height 468
click at [783, 448] on div "< BCT Balloons & More, LLC Schedule Service When is the event? « ‹ [DATE] › » M…" at bounding box center [784, 246] width 508 height 468
click at [783, 448] on div "< BCT Balloons & More, LLC Schedule Service When is the event? « ‹ September 20…" at bounding box center [784, 246] width 508 height 468
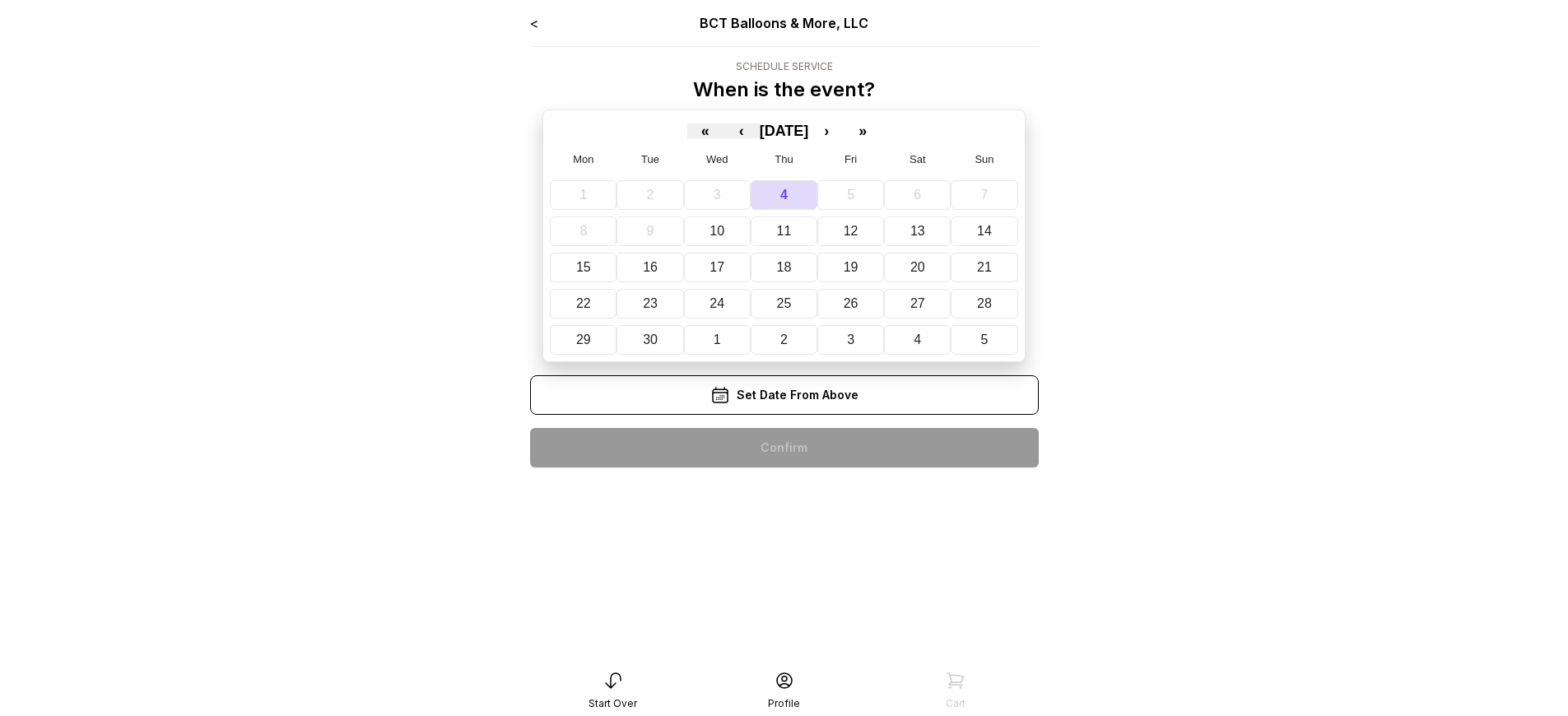
scroll to position [33, 0]
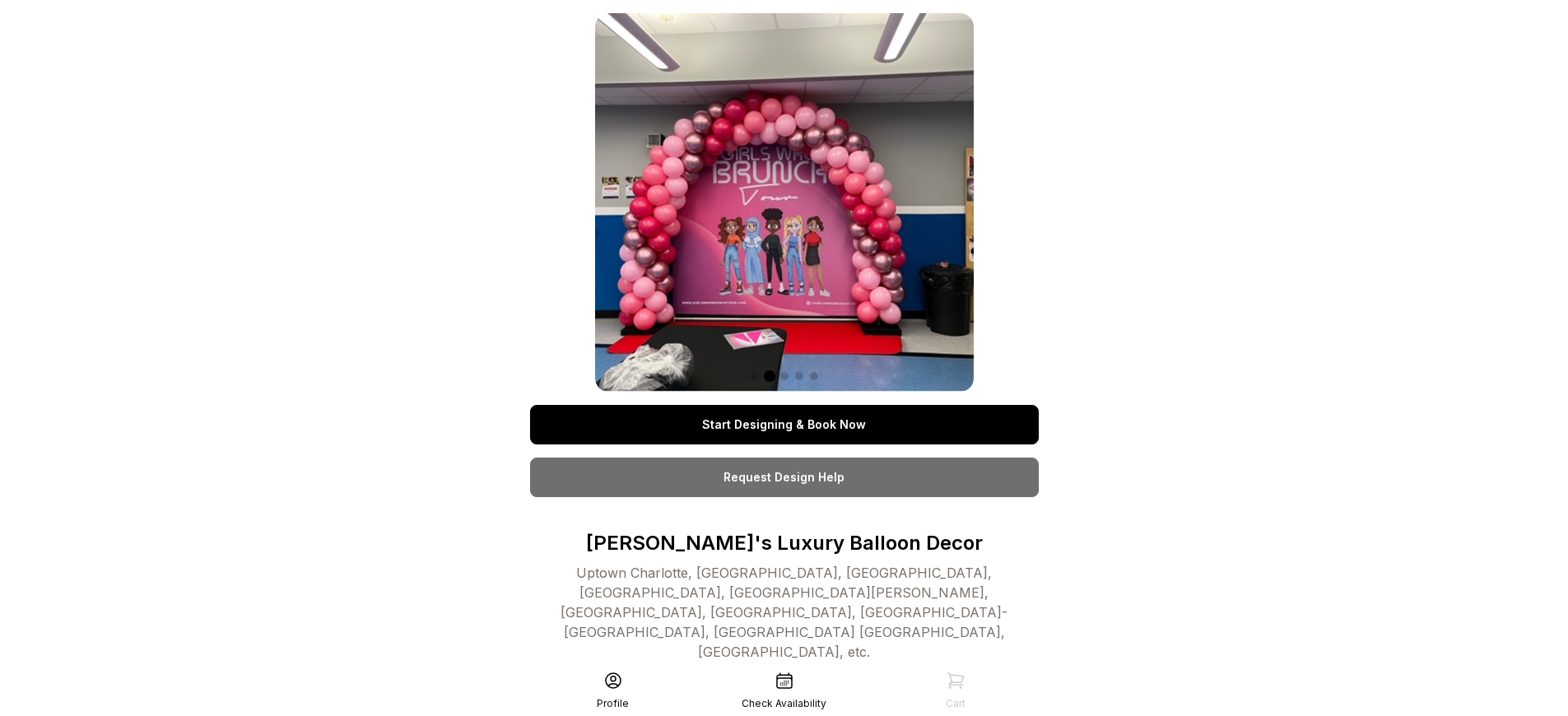
click at [783, 405] on link "Start Designing & Book Now" at bounding box center [784, 425] width 508 height 40
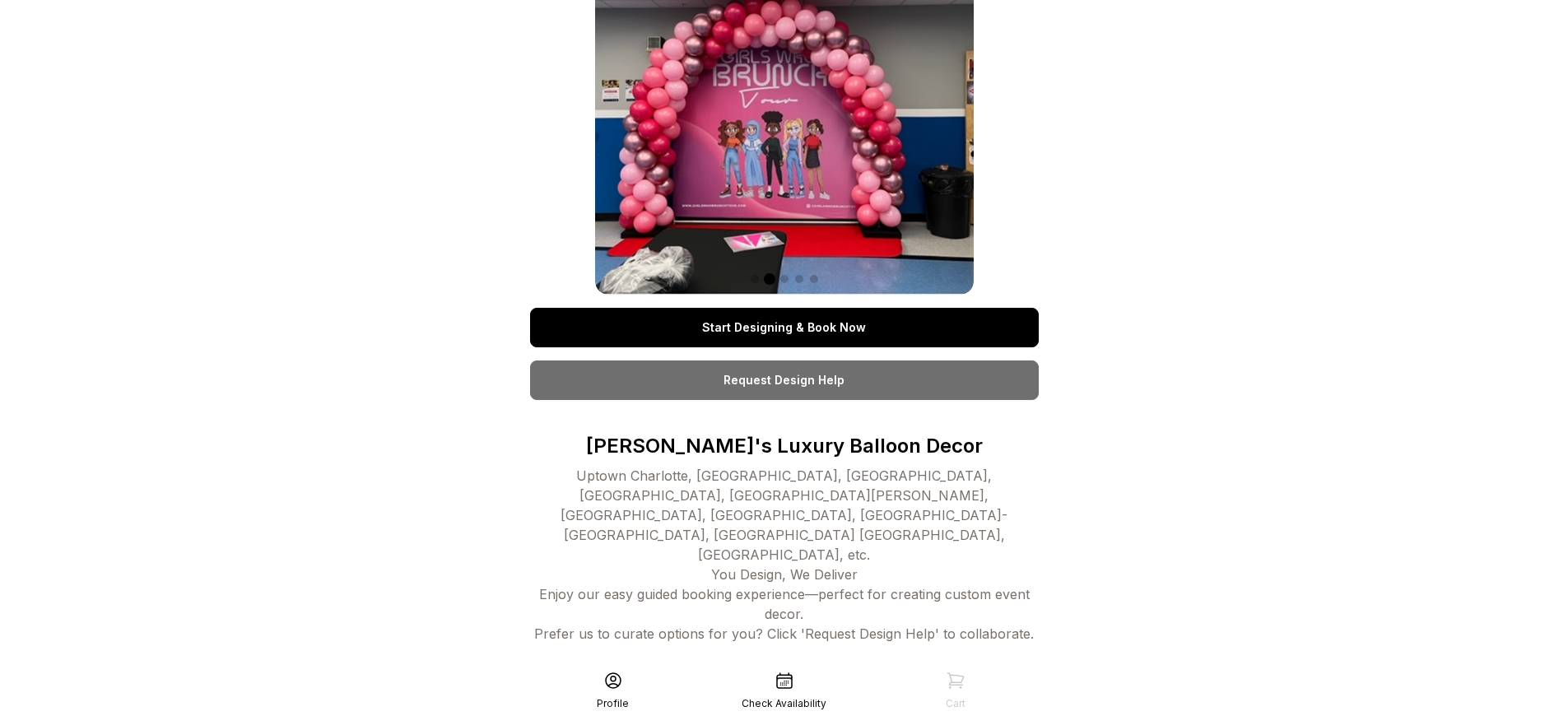
scroll to position [97, 0]
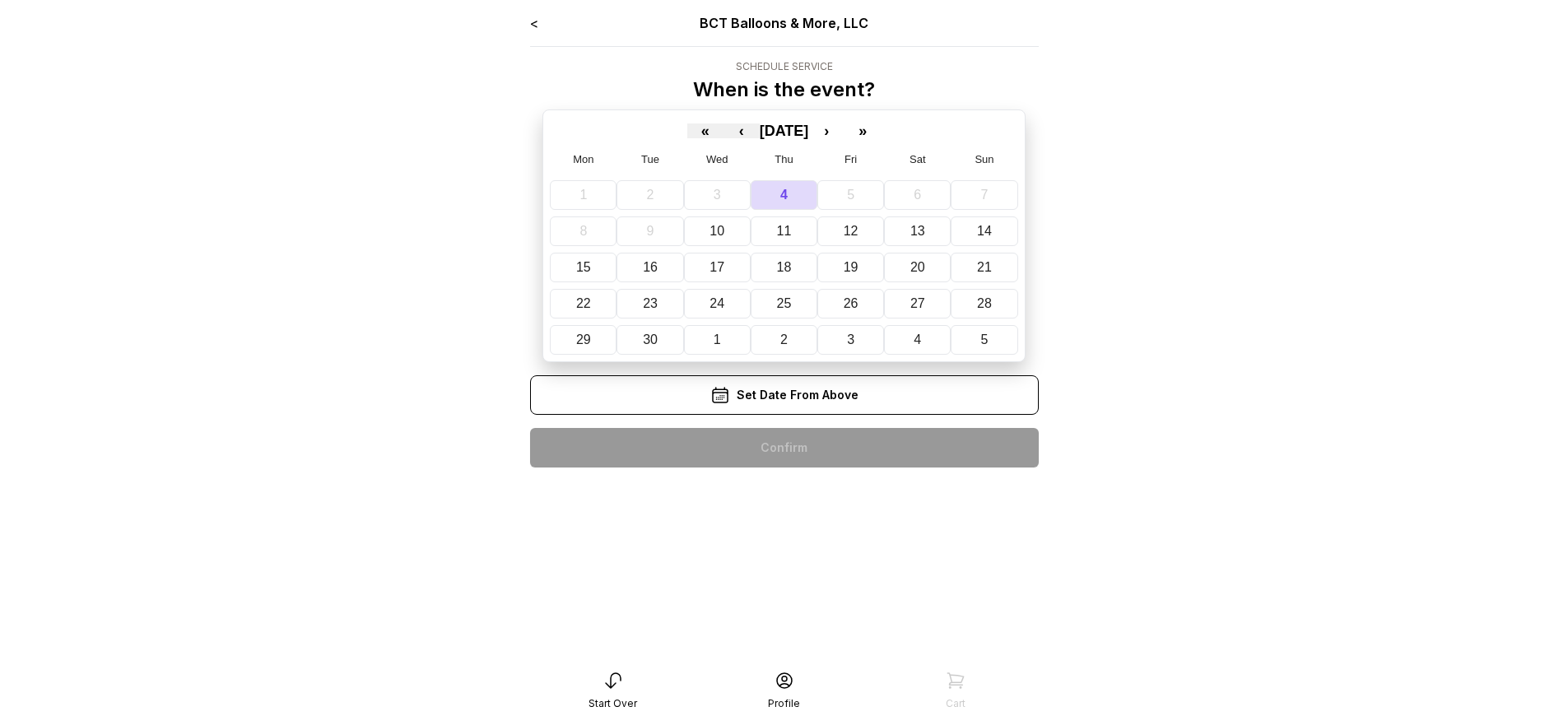
click at [783, 448] on div "< BCT Balloons & More, LLC Schedule Service When is the event? « ‹ September 20…" at bounding box center [784, 246] width 508 height 468
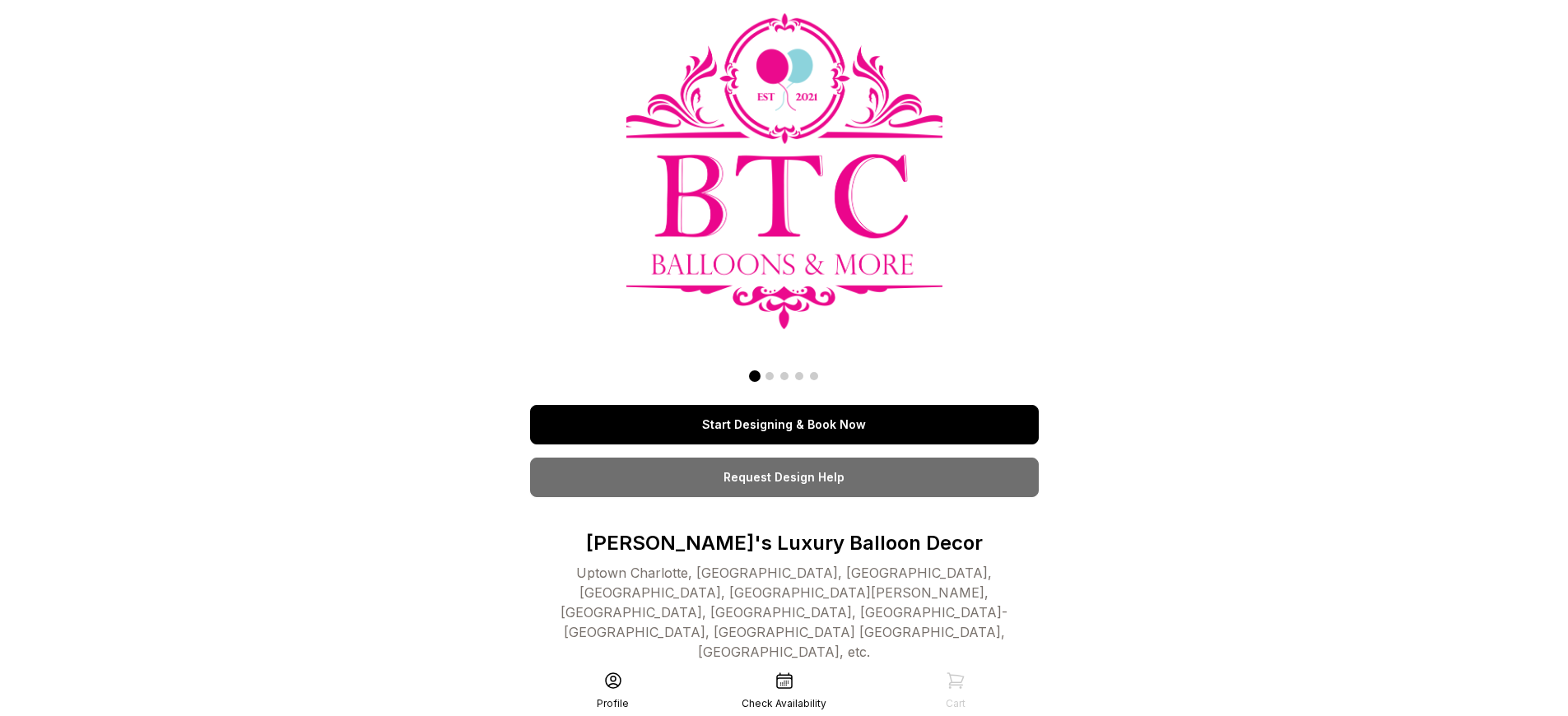
click at [783, 425] on link "Start Designing & Book Now" at bounding box center [784, 425] width 508 height 40
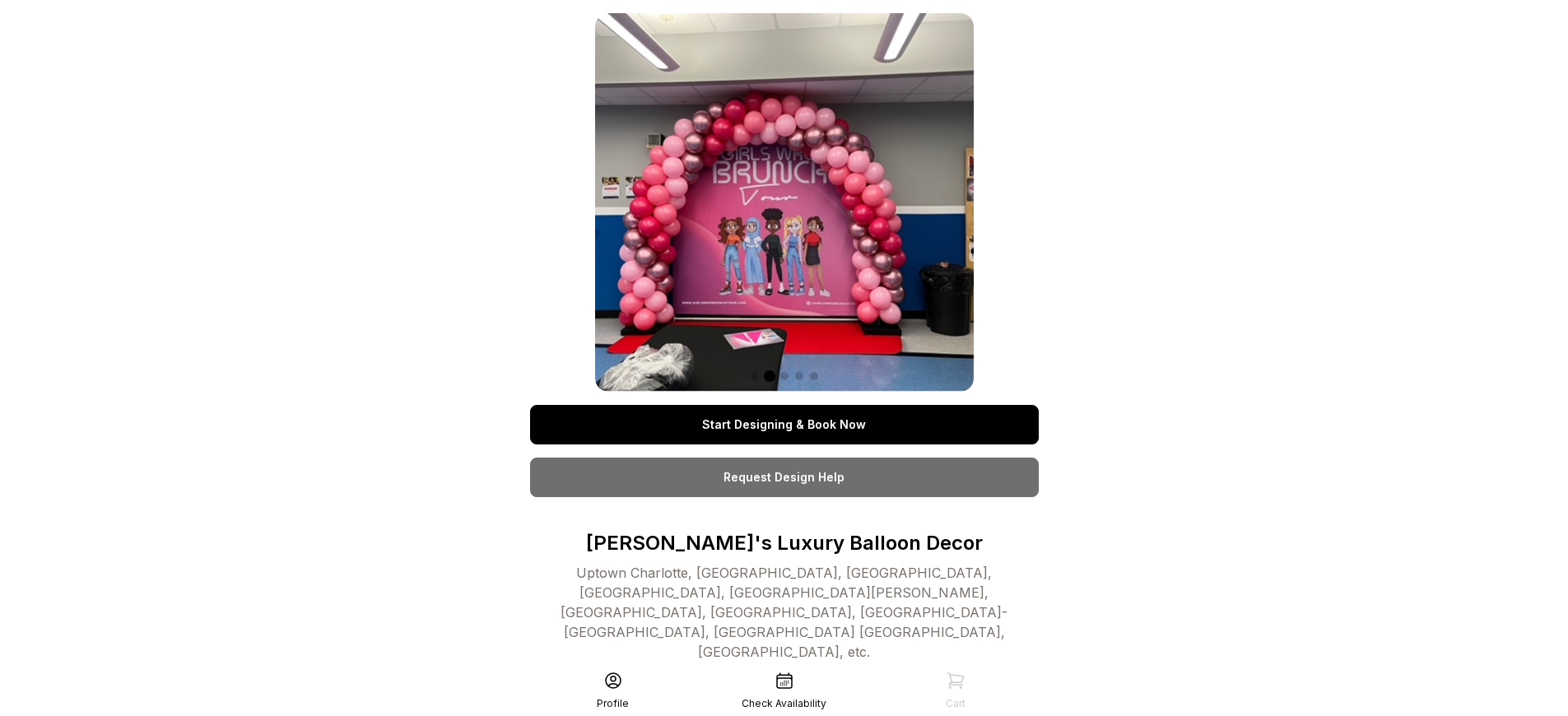
click at [783, 425] on link "Start Designing & Book Now" at bounding box center [784, 425] width 508 height 40
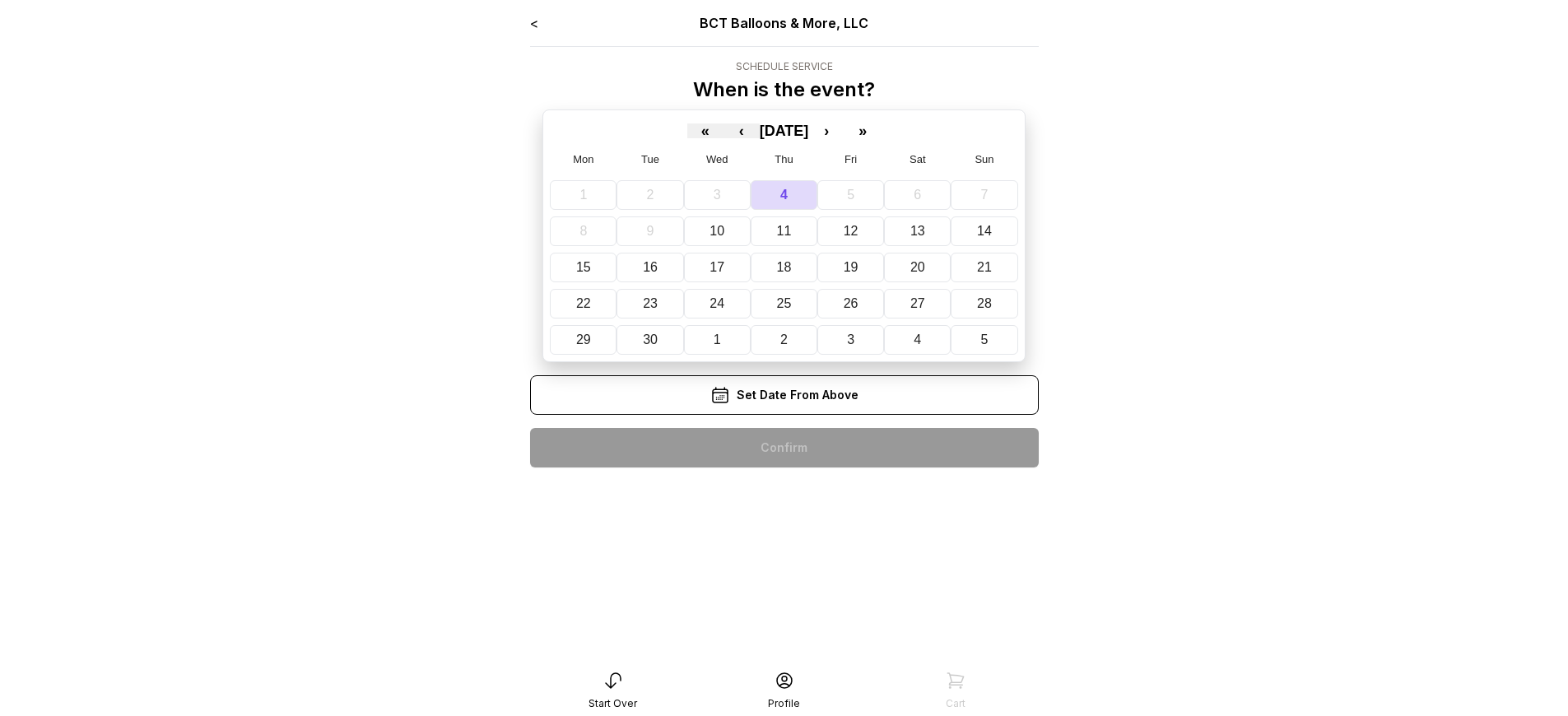
scroll to position [33, 0]
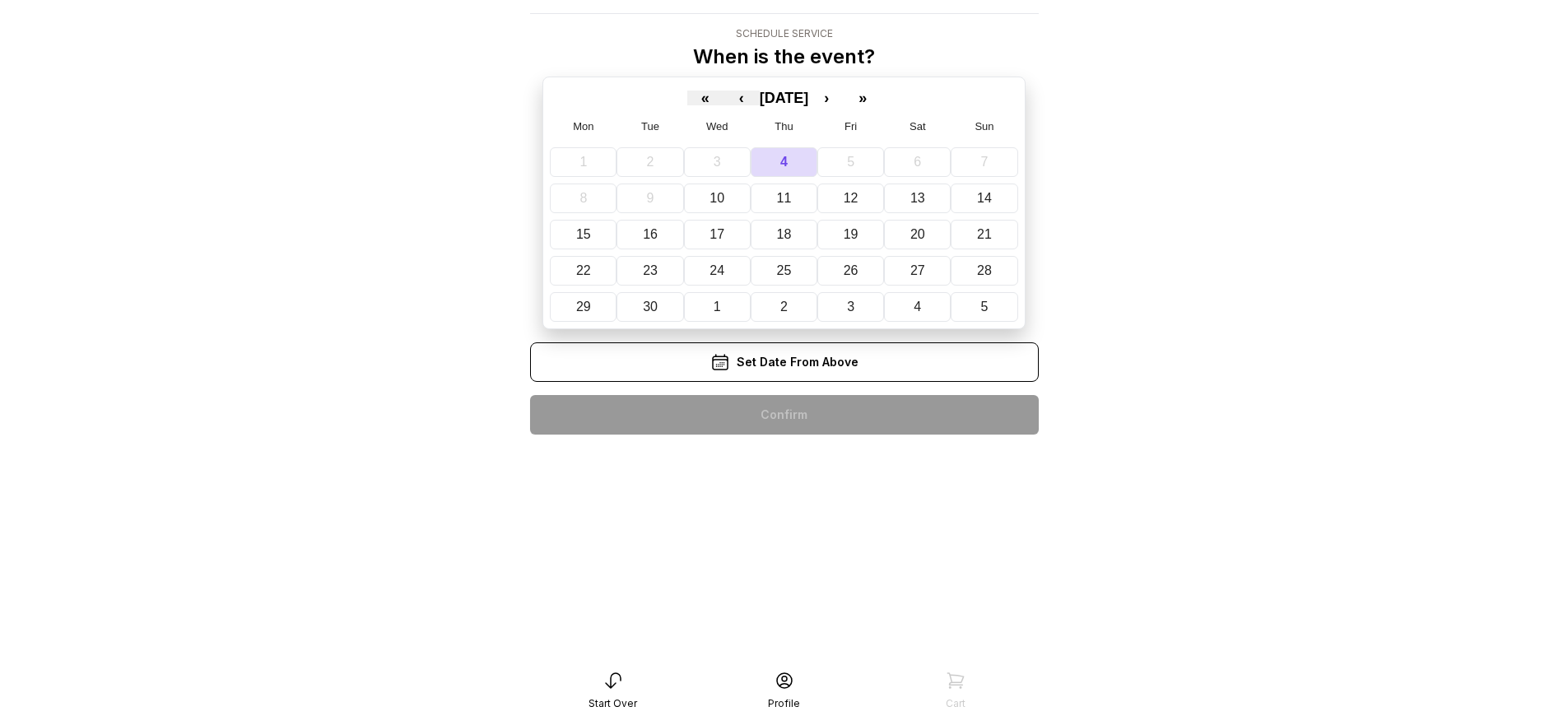
click at [783, 414] on div "< BCT Balloons & More, LLC Schedule Service When is the event? « ‹ September 20…" at bounding box center [784, 214] width 508 height 468
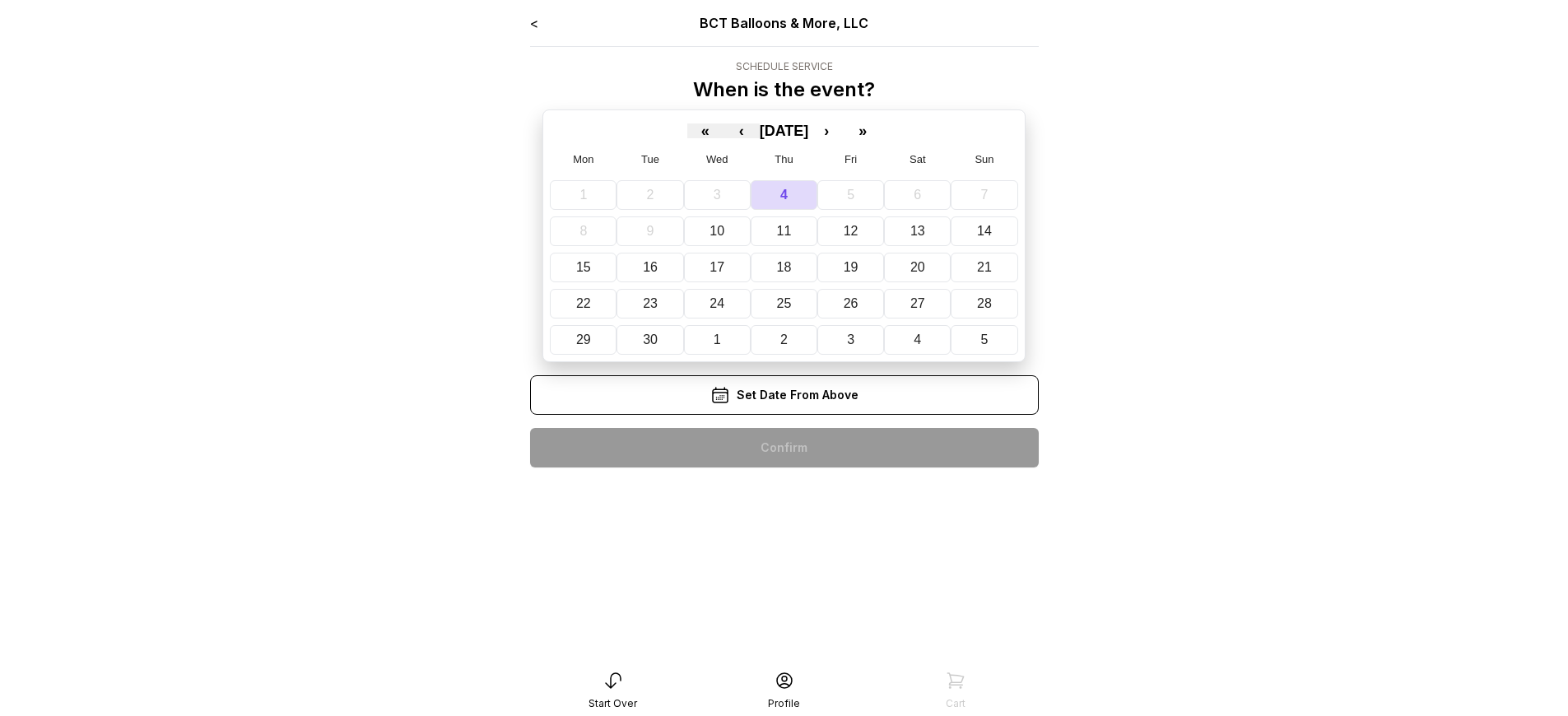
click at [783, 448] on div "< BCT Balloons & More, LLC Schedule Service When is the event? « ‹ September 20…" at bounding box center [784, 246] width 508 height 468
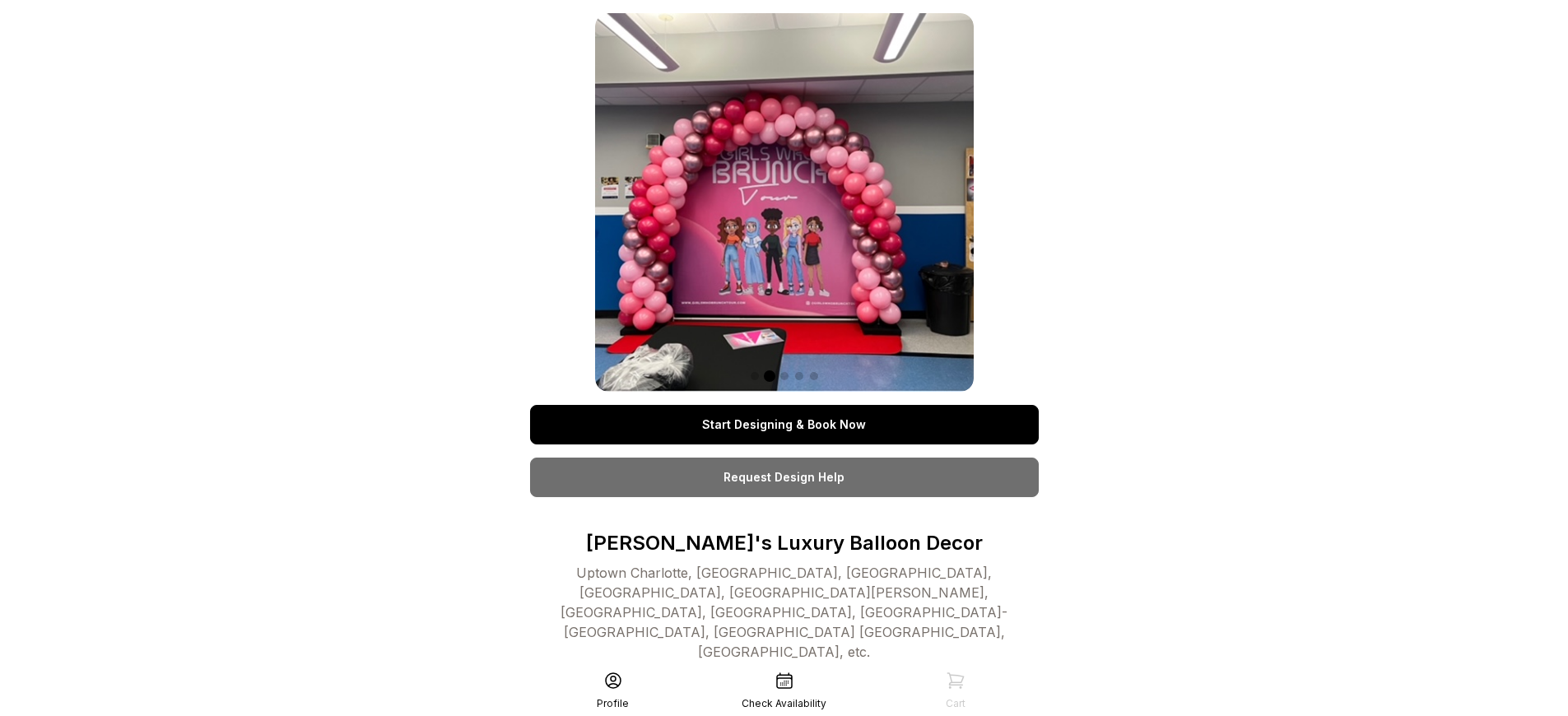
click at [783, 425] on link "Start Designing & Book Now" at bounding box center [784, 425] width 508 height 40
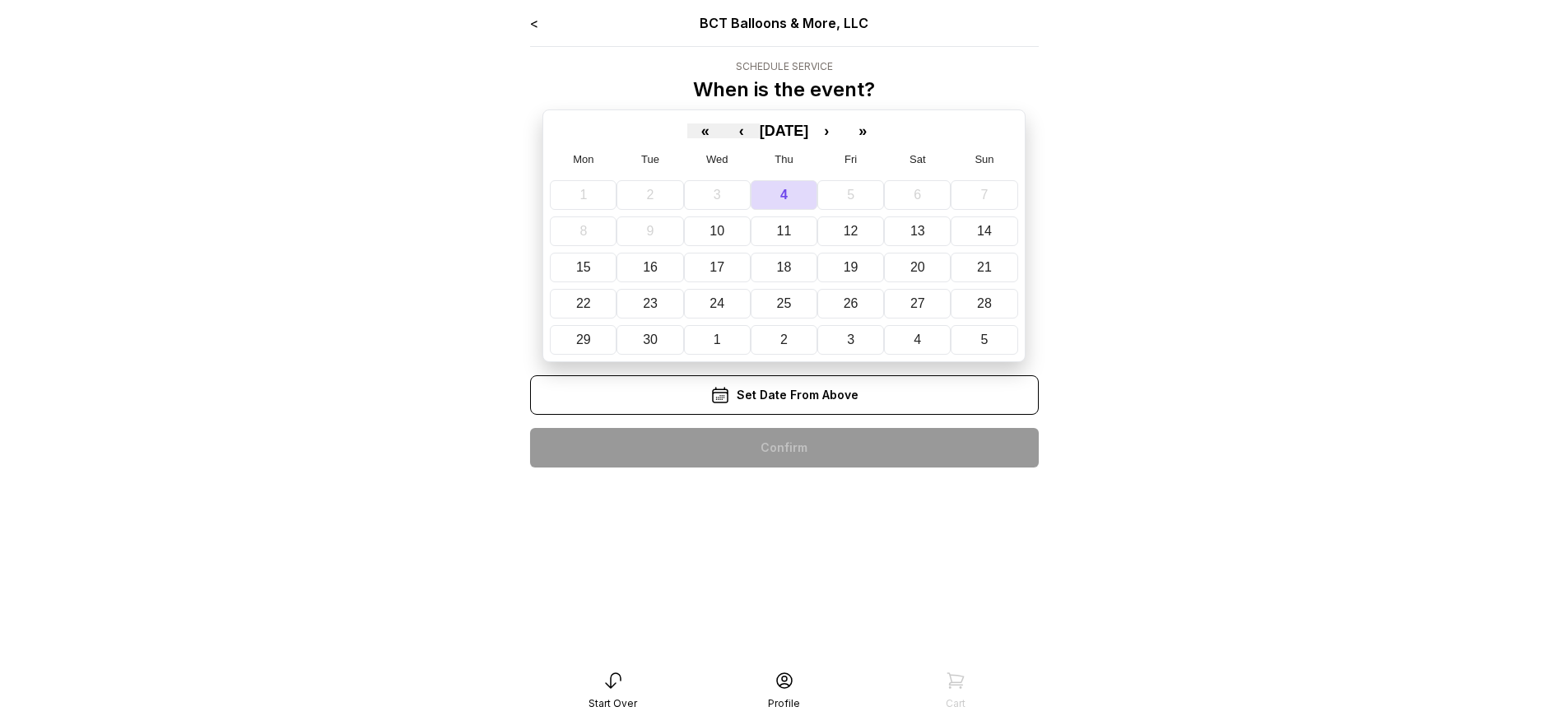
click at [783, 448] on div "< BCT Balloons & More, LLC Schedule Service When is the event? « ‹ September 20…" at bounding box center [784, 246] width 508 height 468
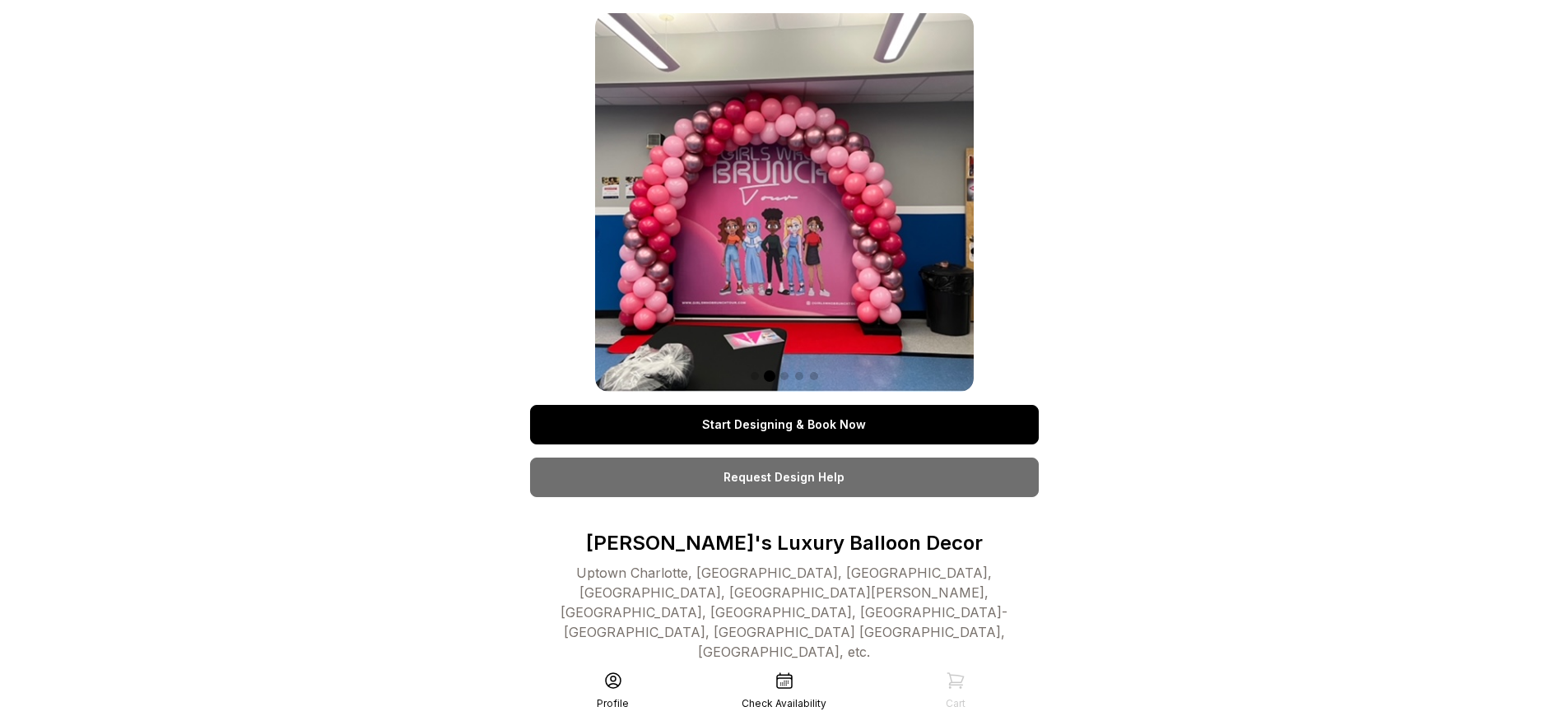
click at [783, 425] on link "Start Designing & Book Now" at bounding box center [784, 425] width 508 height 40
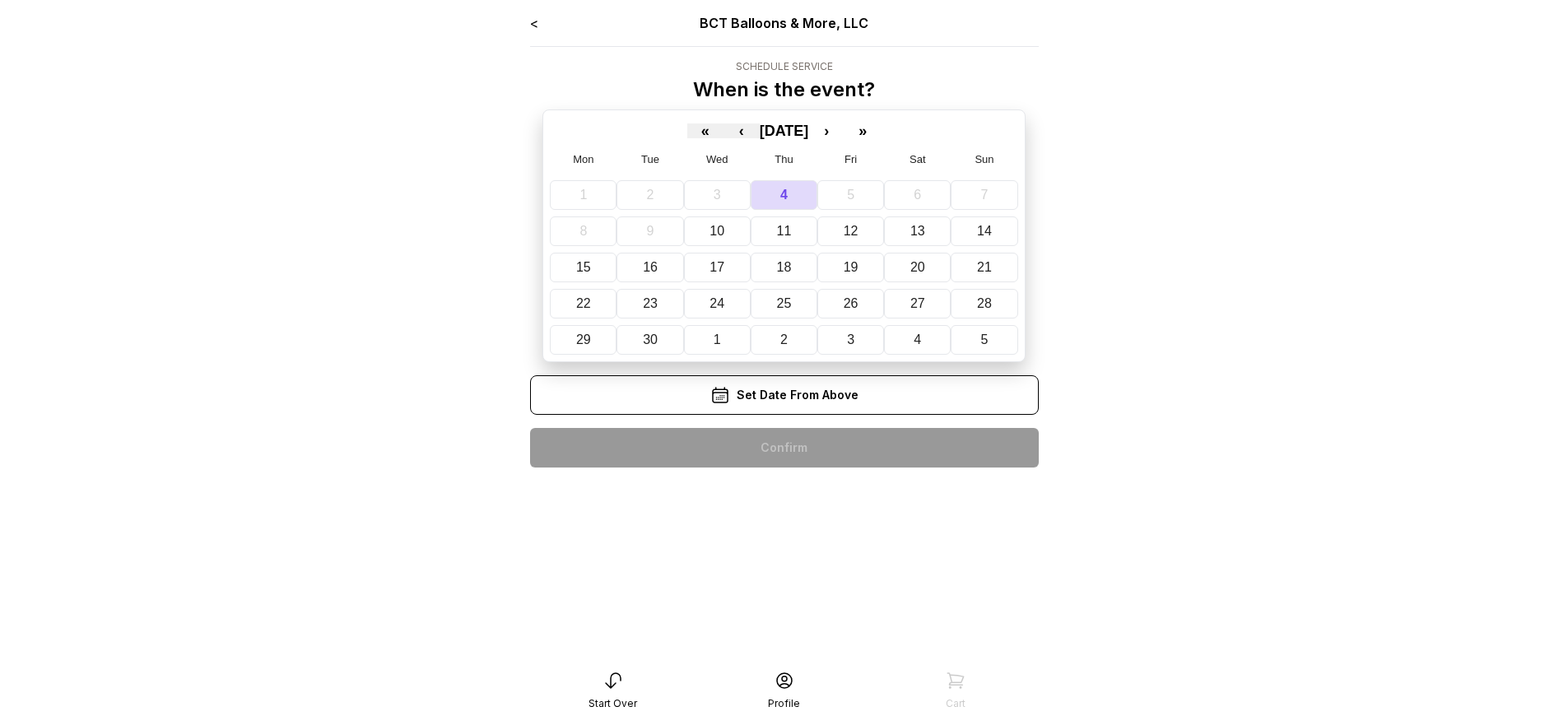
click at [783, 448] on div "< BCT Balloons & More, LLC Schedule Service When is the event? « ‹ September 20…" at bounding box center [784, 246] width 508 height 468
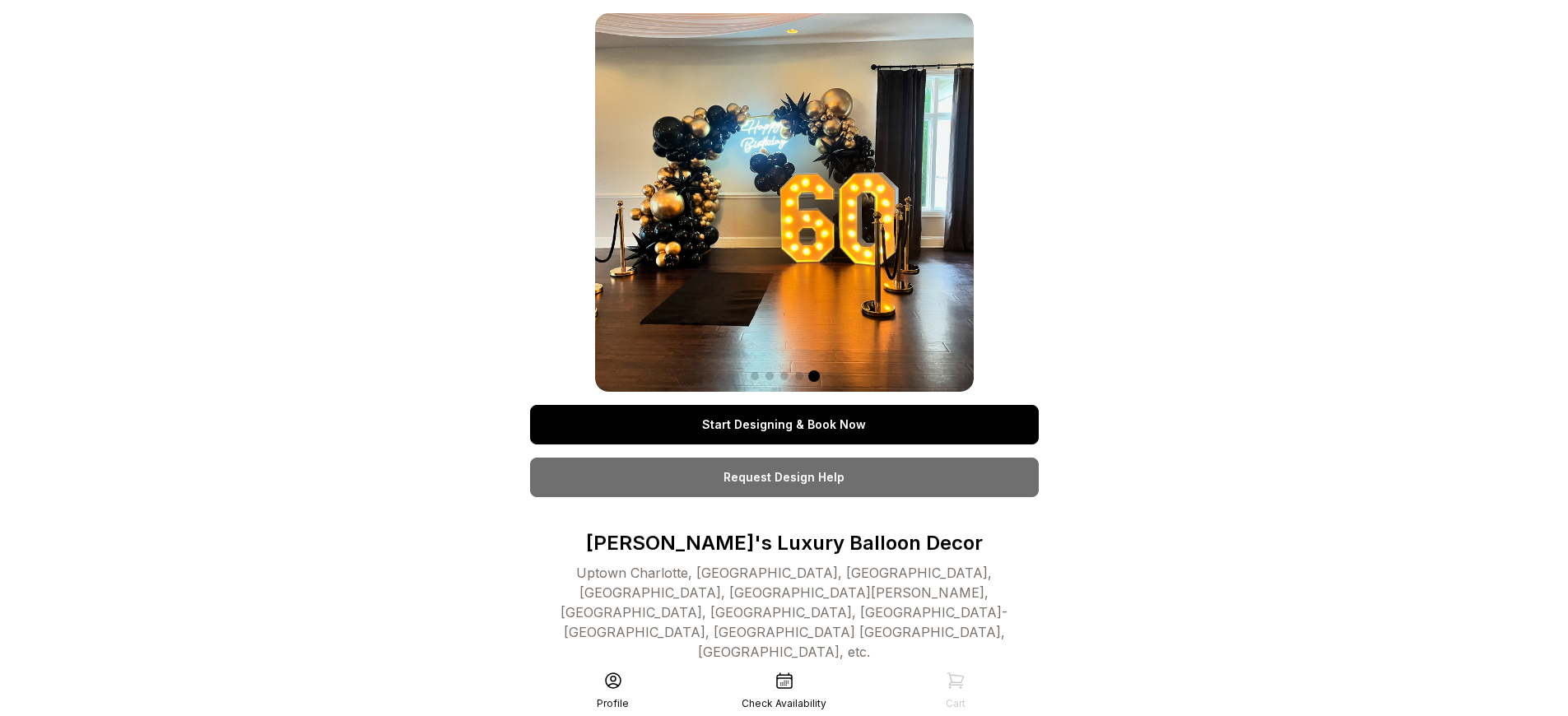
click at [783, 425] on link "Start Designing & Book Now" at bounding box center [784, 425] width 508 height 40
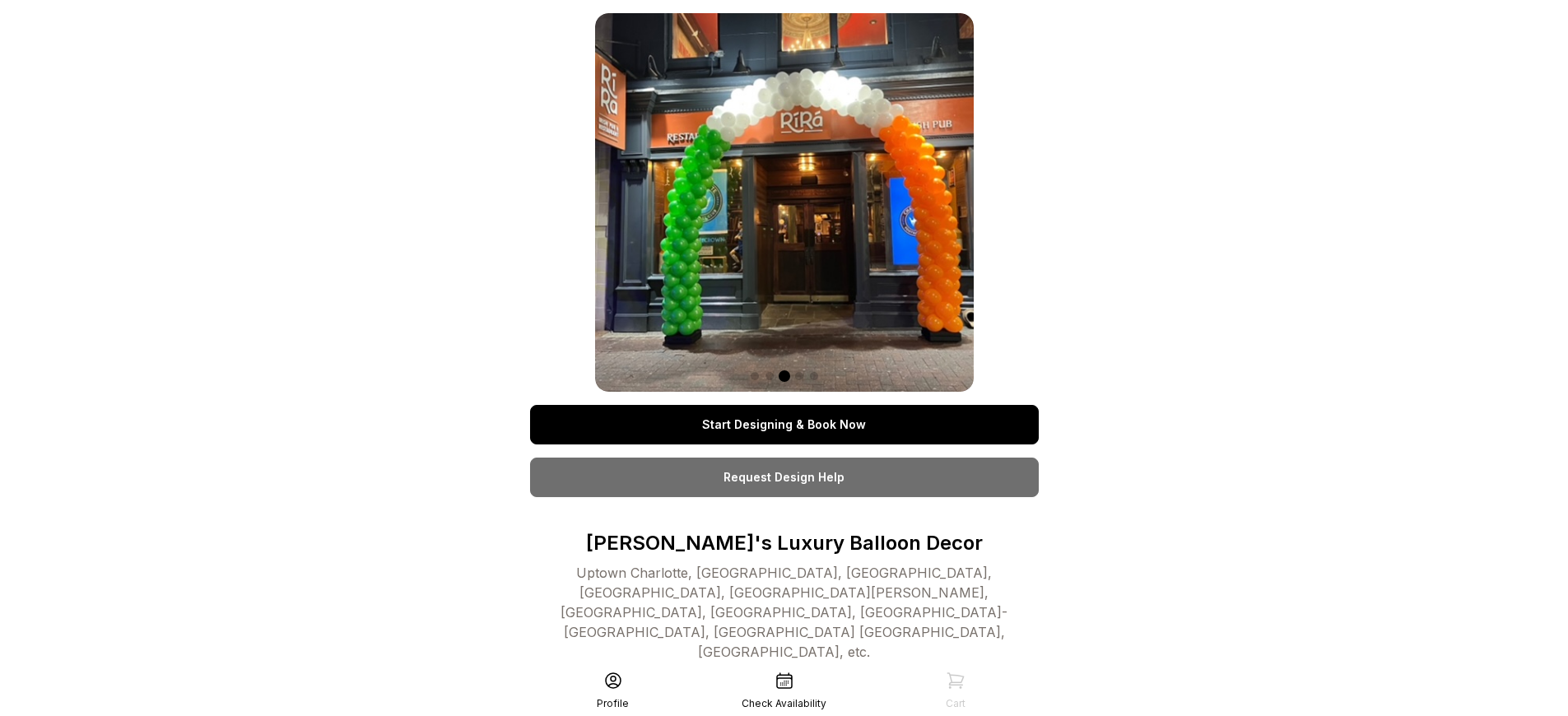
click at [783, 425] on link "Start Designing & Book Now" at bounding box center [784, 425] width 508 height 40
